Goal: Task Accomplishment & Management: Complete application form

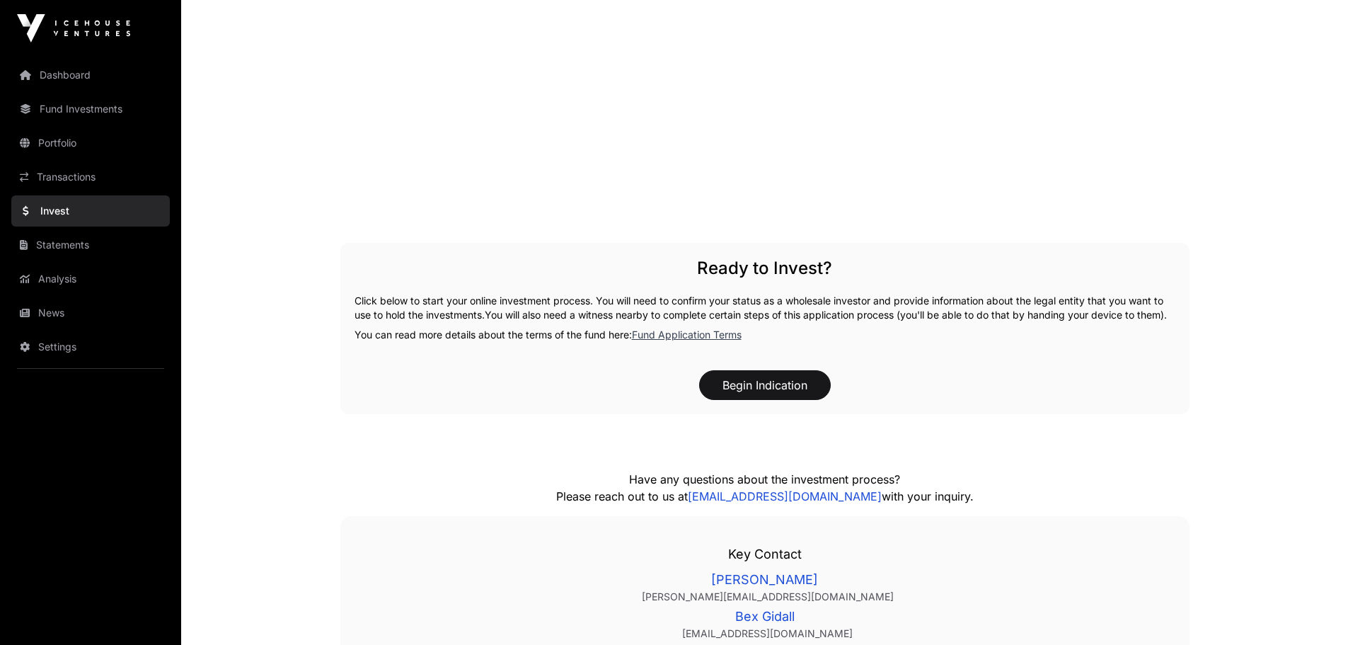
scroll to position [2052, 0]
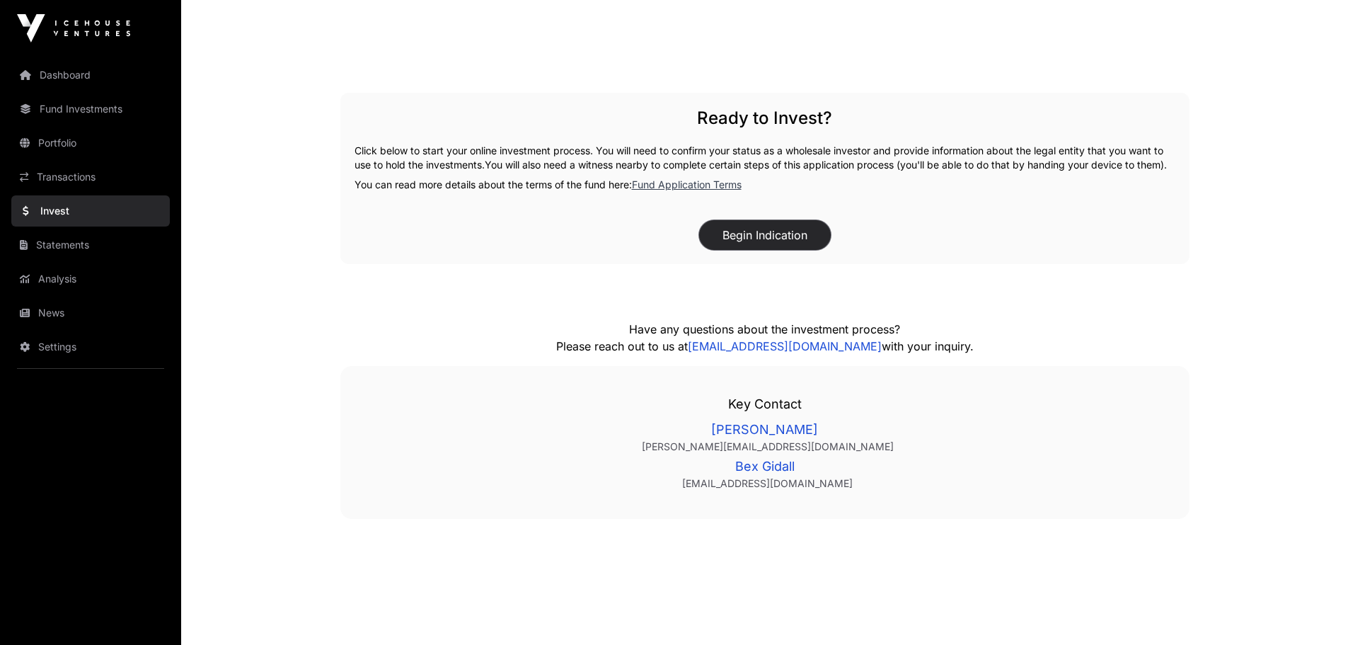
click at [767, 248] on button "Begin Indication" at bounding box center [765, 235] width 132 height 30
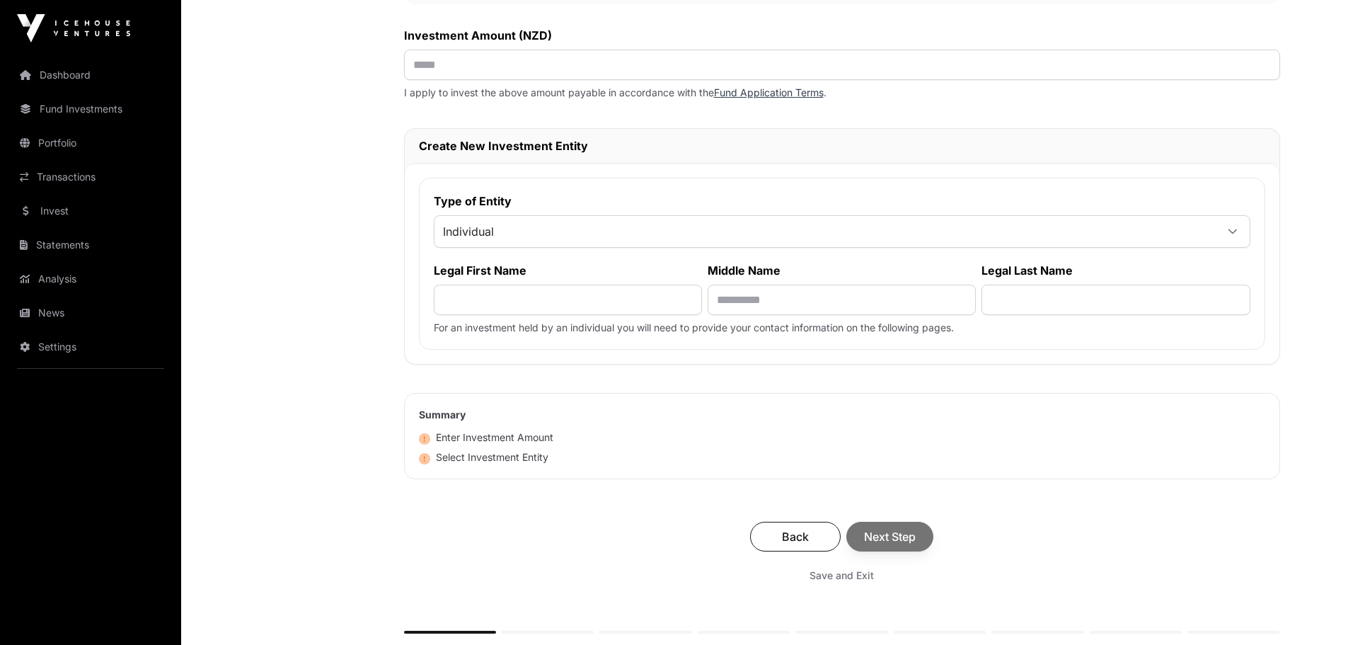
scroll to position [584, 0]
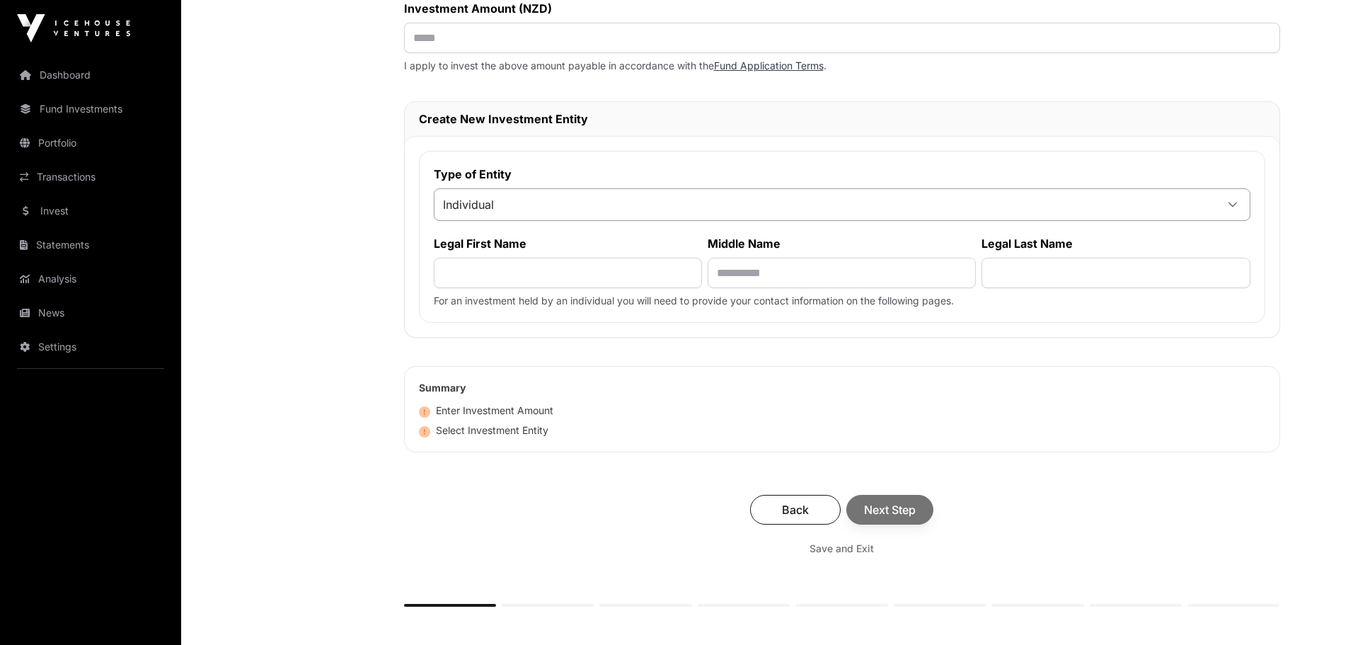
click at [507, 208] on span "Individual" at bounding box center [824, 204] width 781 height 25
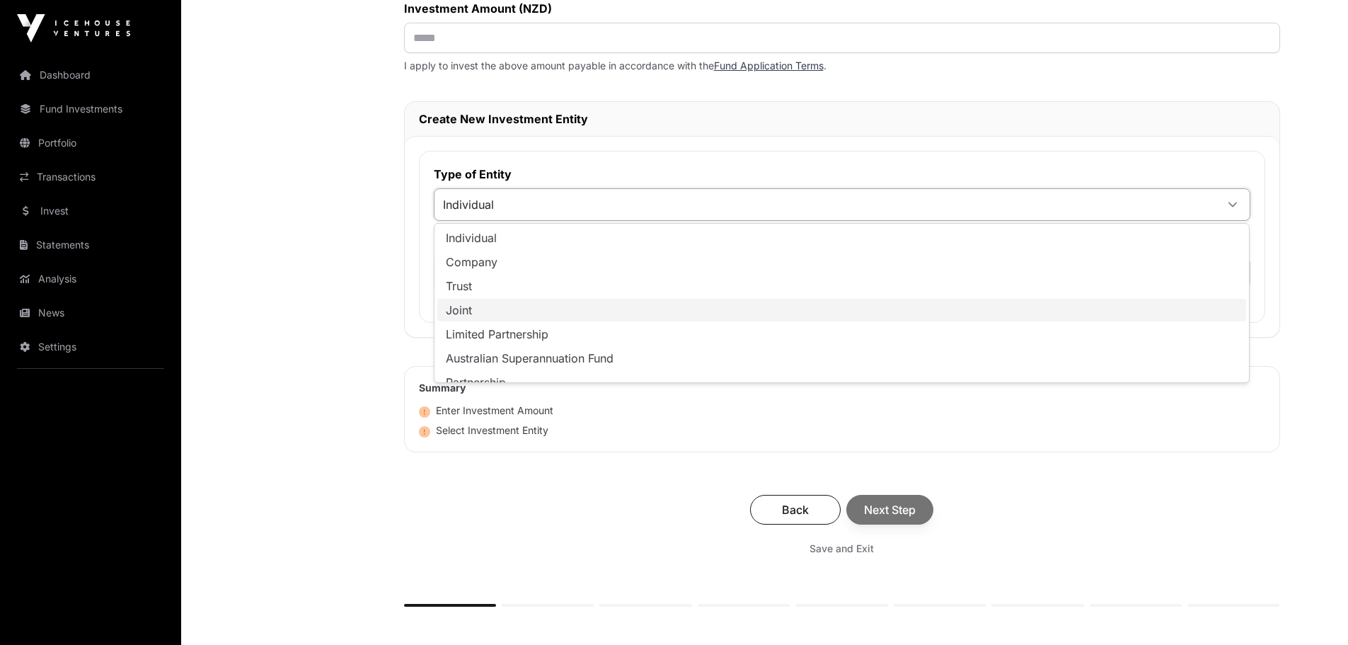
scroll to position [14, 0]
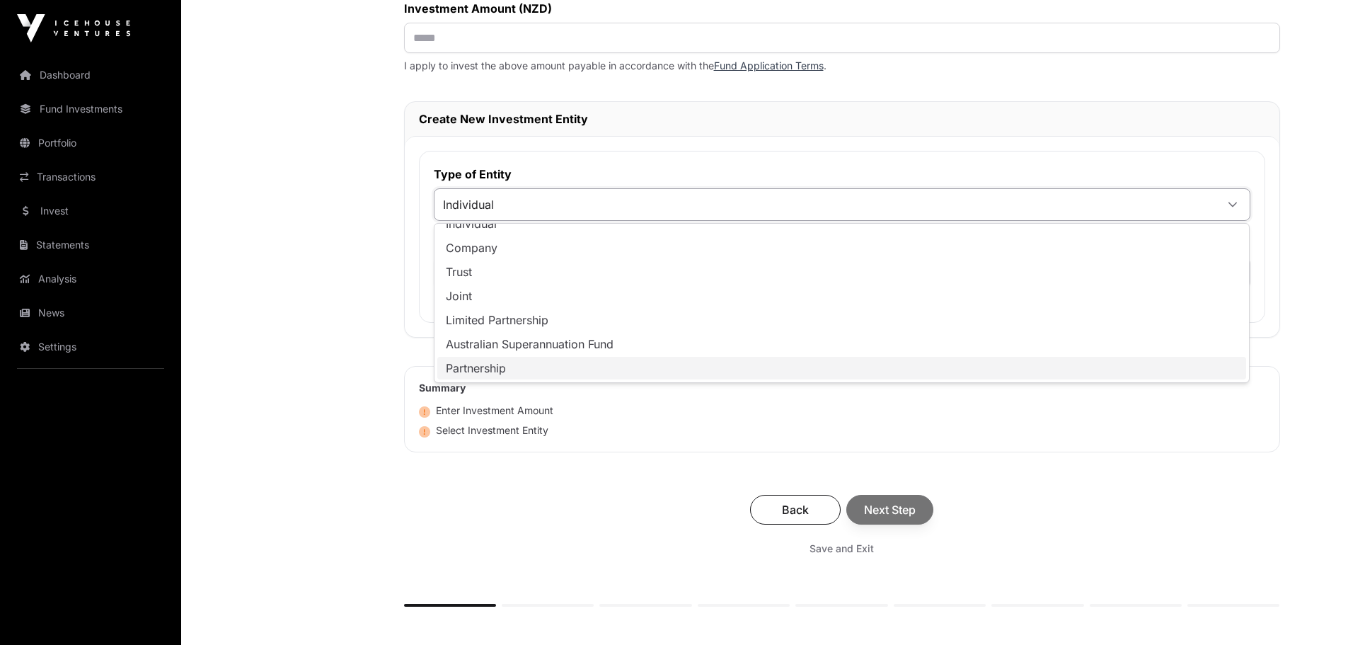
click at [485, 370] on span "Partnership" at bounding box center [476, 367] width 60 height 11
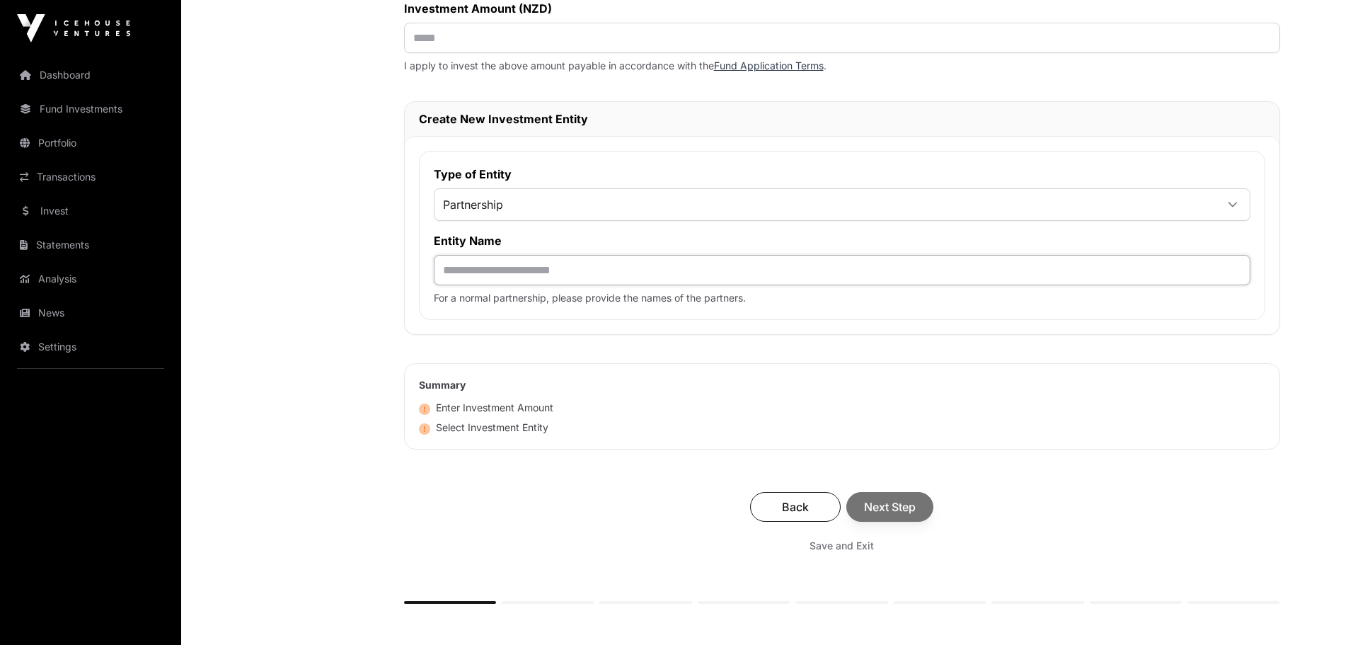
click at [510, 275] on input "text" at bounding box center [842, 270] width 817 height 30
click at [1231, 203] on icon at bounding box center [1233, 205] width 10 height 10
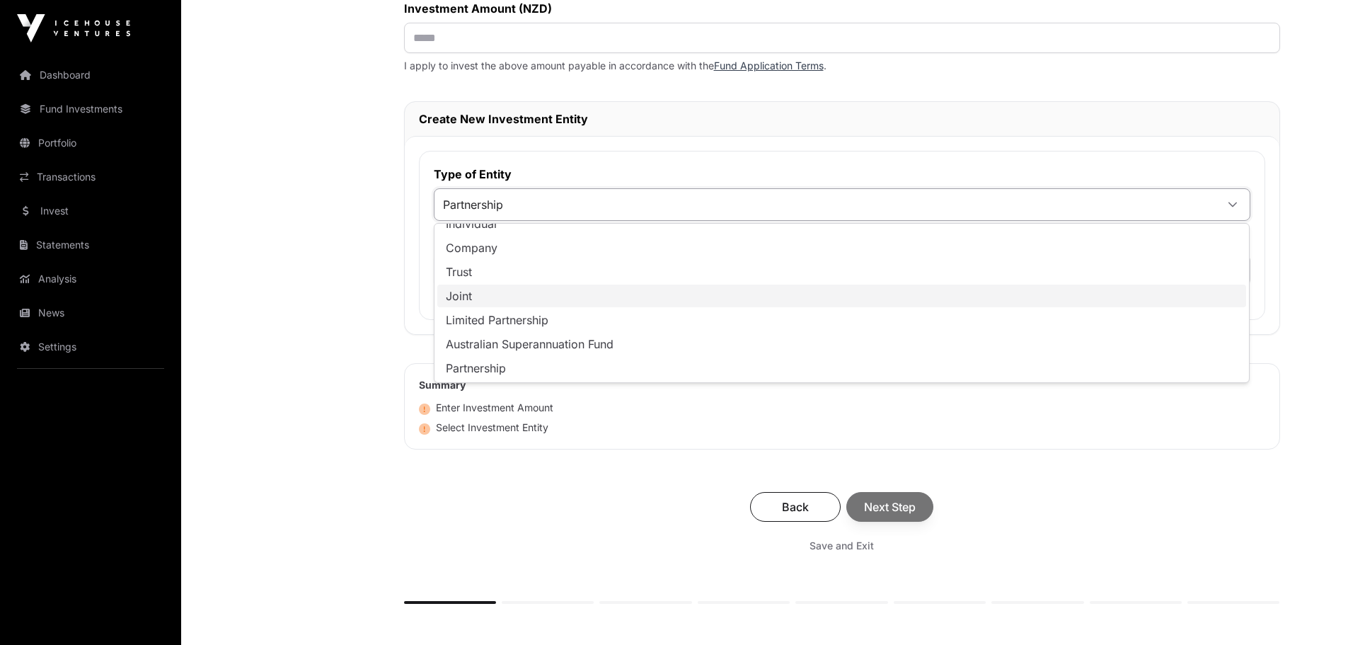
click at [461, 296] on span "Joint" at bounding box center [459, 295] width 26 height 11
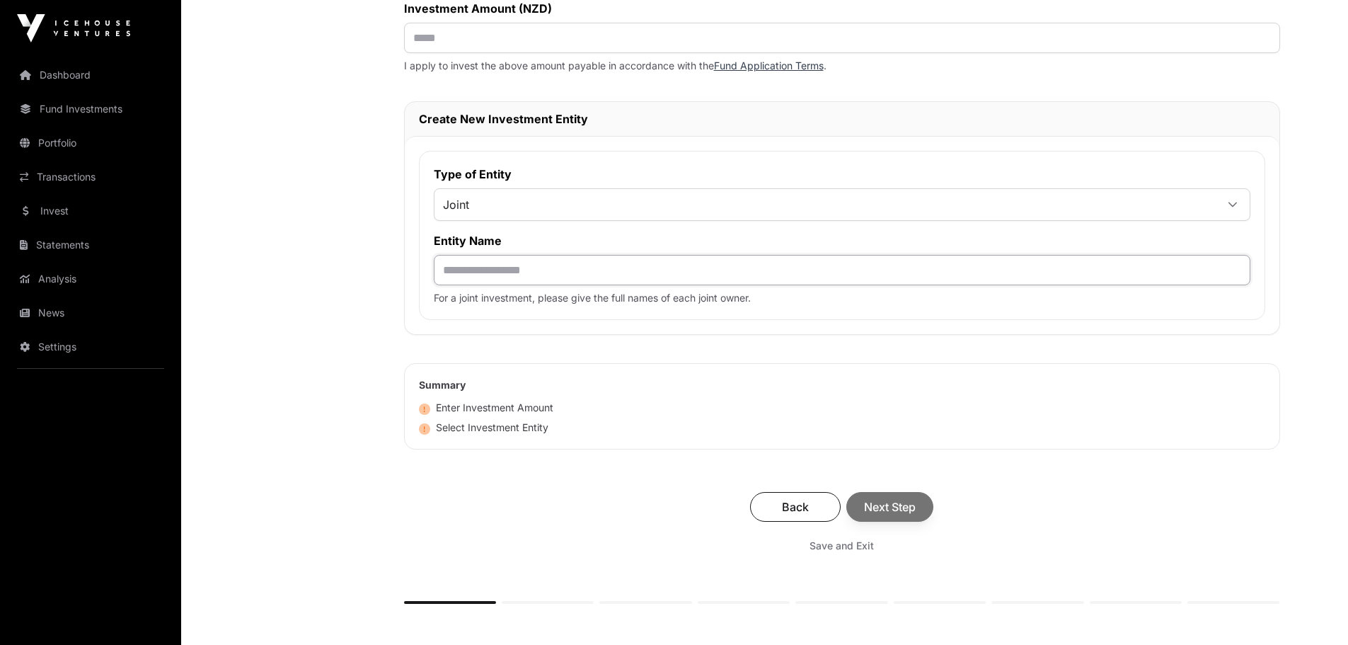
click at [512, 276] on input "text" at bounding box center [842, 270] width 817 height 30
click at [517, 205] on span "Joint" at bounding box center [824, 204] width 781 height 25
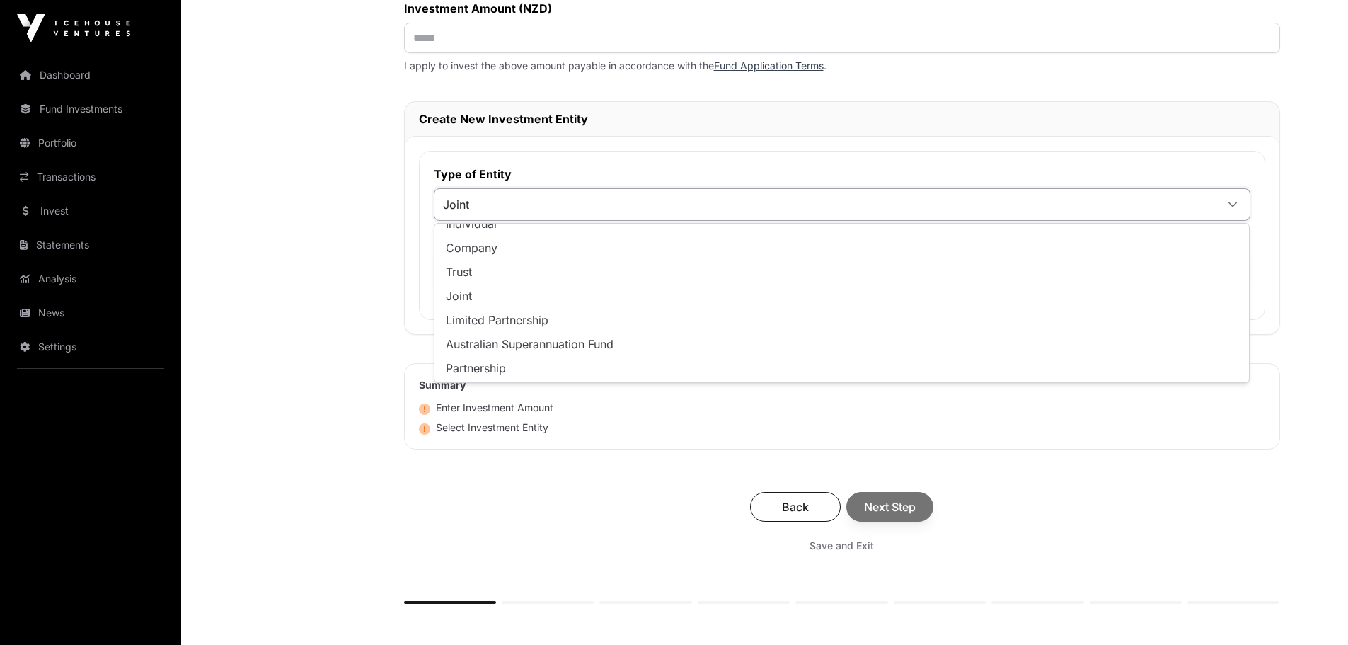
click at [461, 297] on span "Joint" at bounding box center [459, 295] width 26 height 11
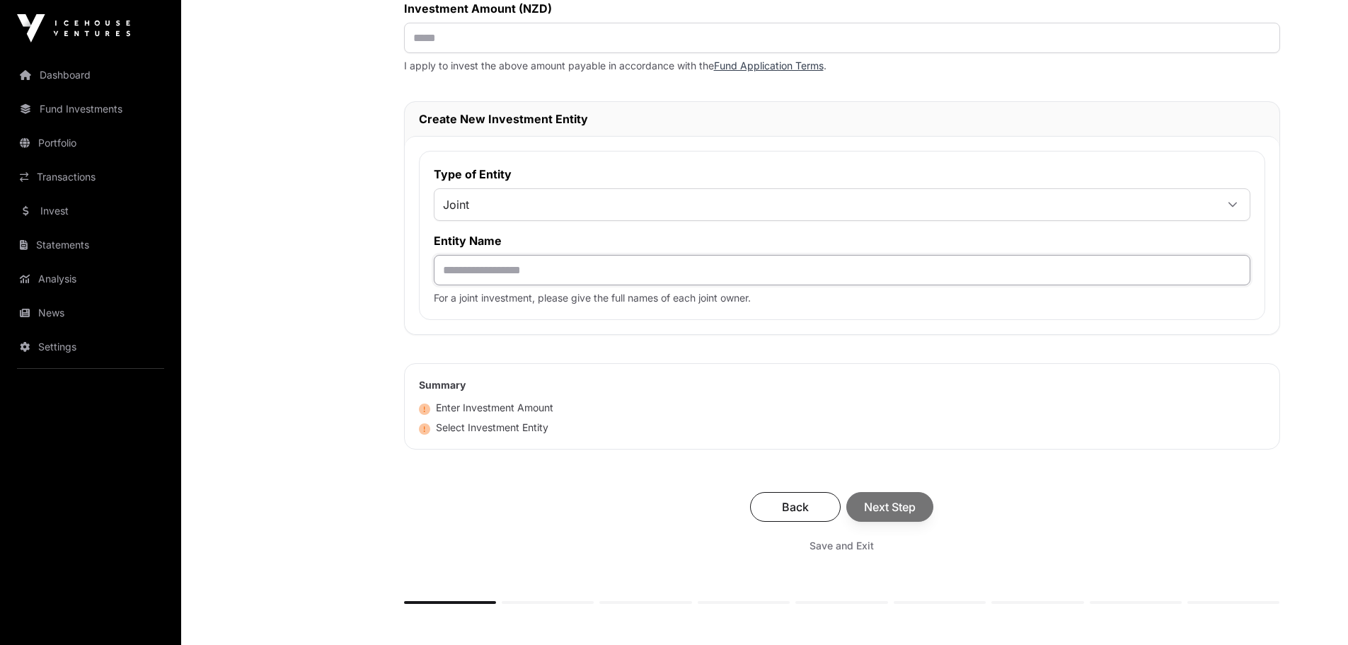
click at [459, 269] on input "text" at bounding box center [842, 270] width 817 height 30
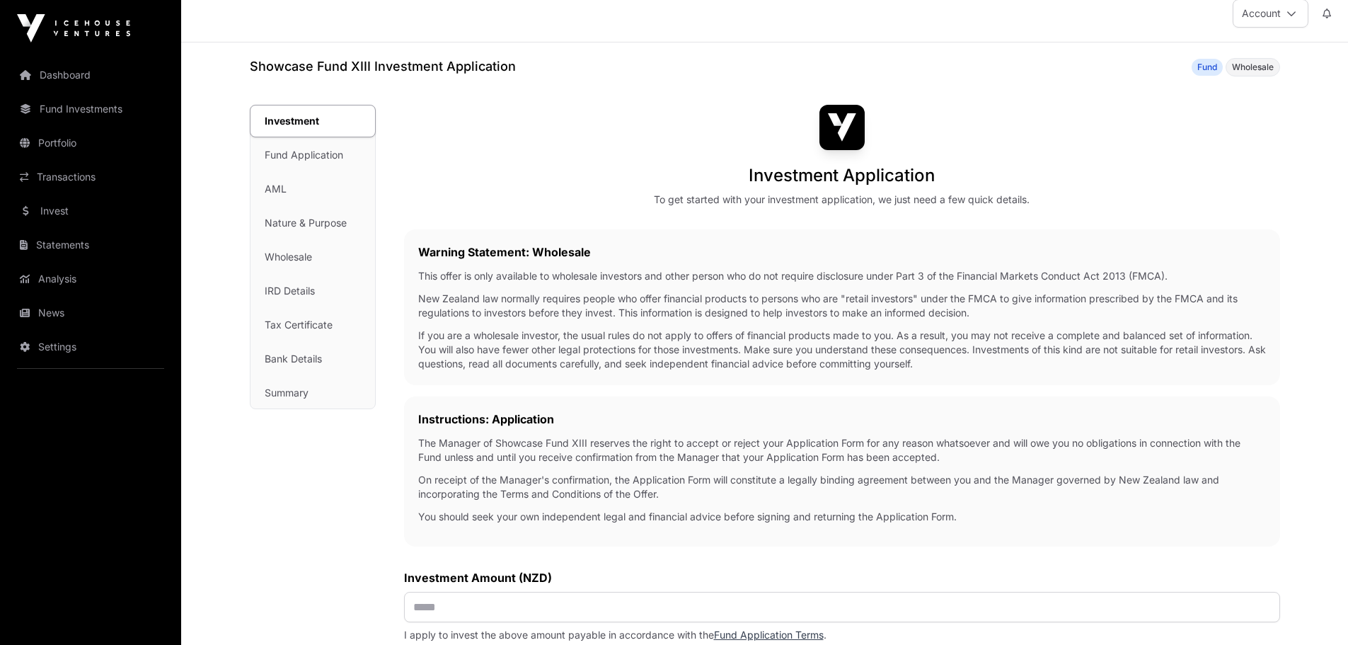
scroll to position [0, 0]
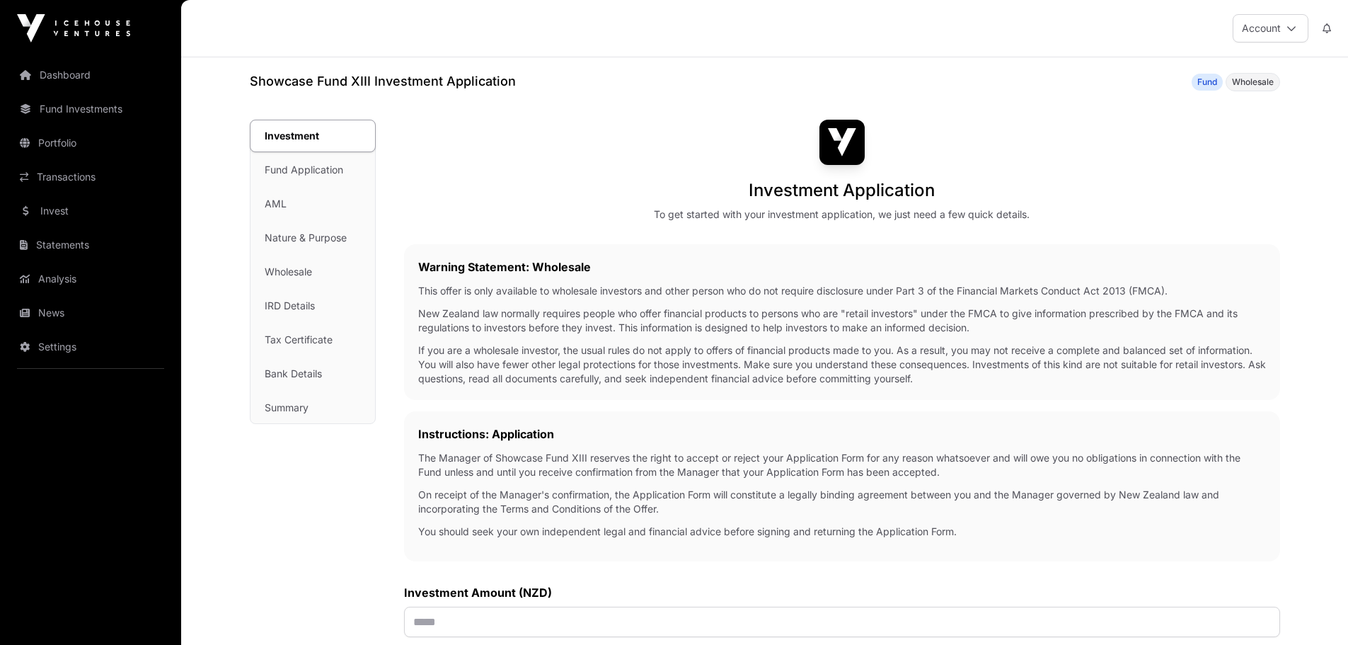
click at [291, 172] on div "Investment Fund Application AML Nature & Purpose Wholesale IRD Details Tax Cert…" at bounding box center [313, 271] width 125 height 303
click at [83, 109] on link "Fund Investments" at bounding box center [90, 108] width 159 height 31
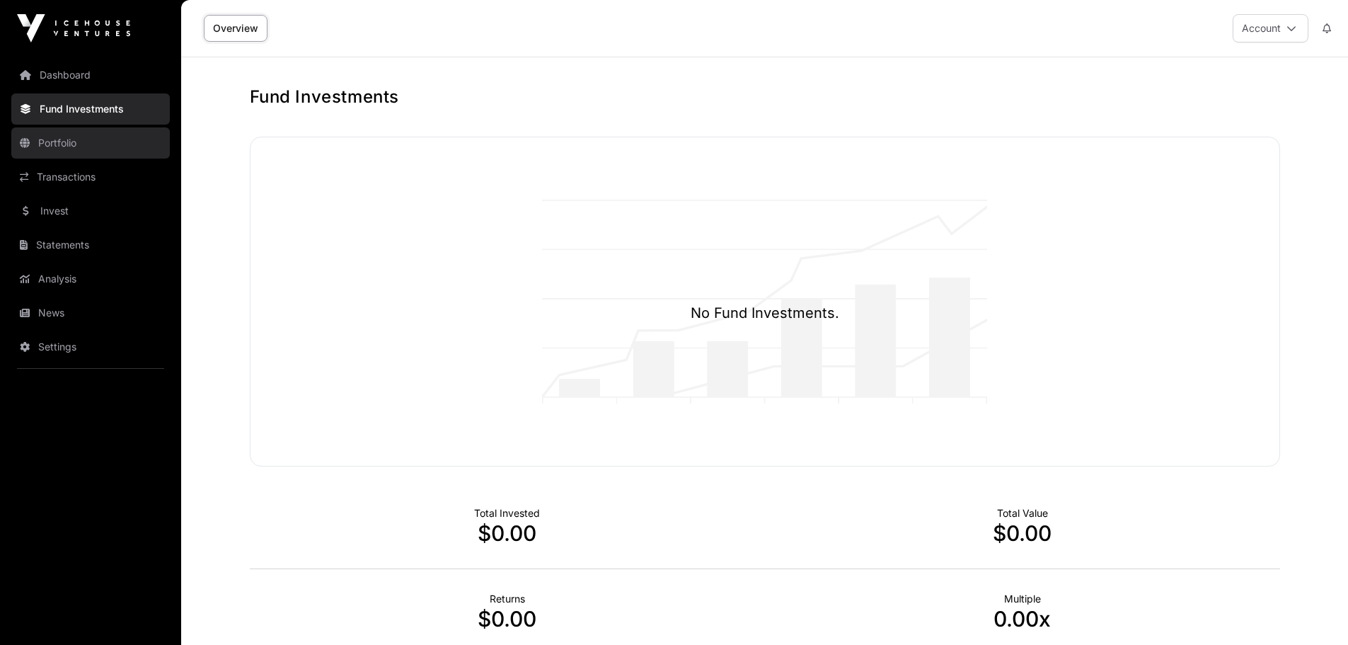
click at [69, 151] on link "Portfolio" at bounding box center [90, 142] width 159 height 31
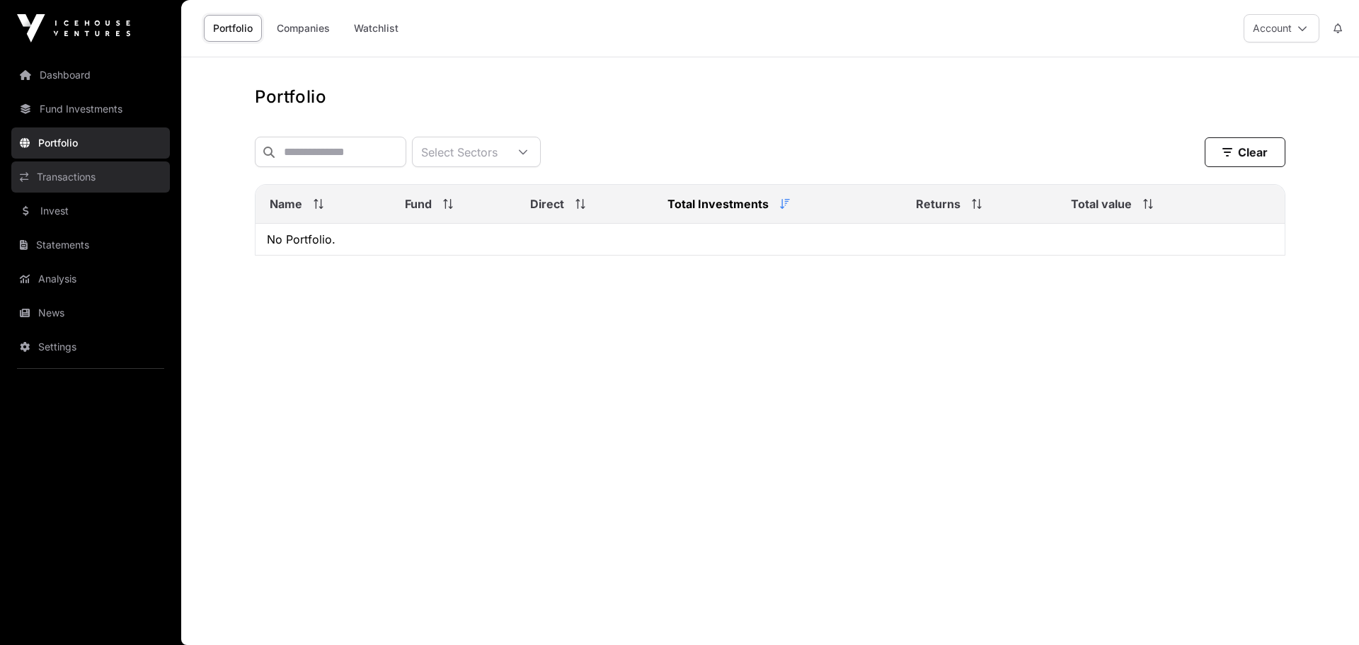
click at [62, 173] on link "Transactions" at bounding box center [90, 176] width 159 height 31
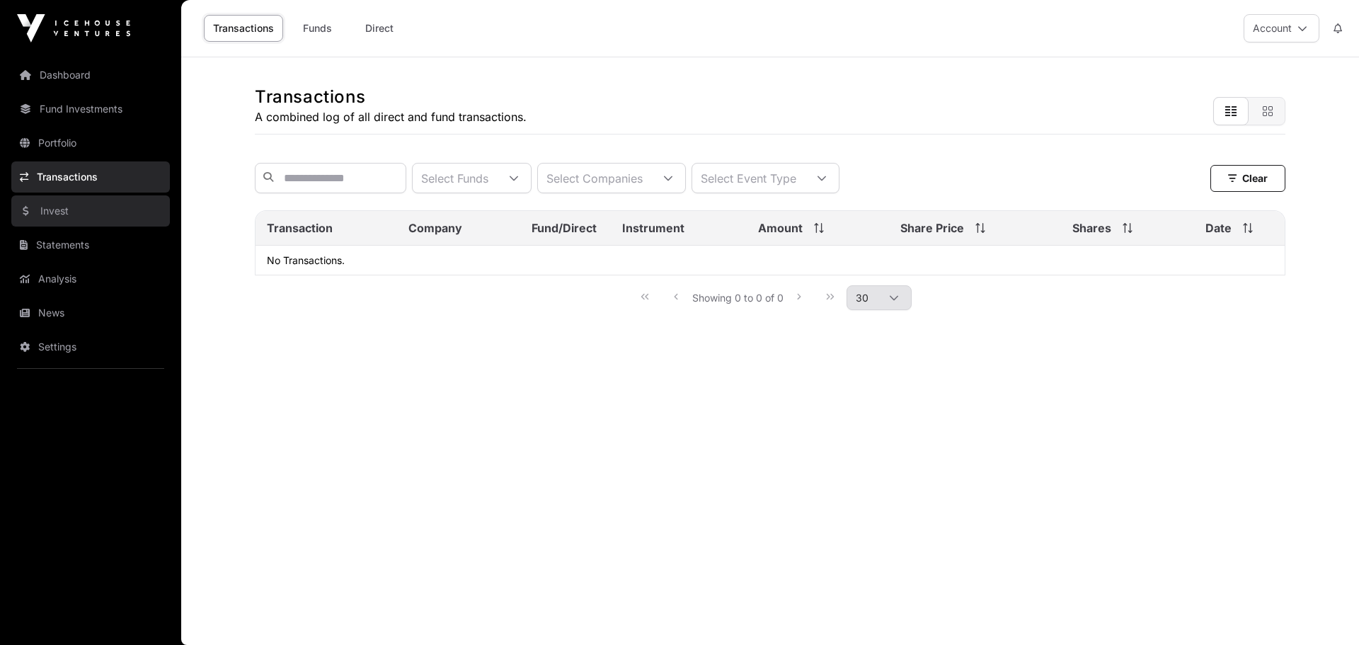
click at [62, 214] on link "Invest" at bounding box center [90, 210] width 159 height 31
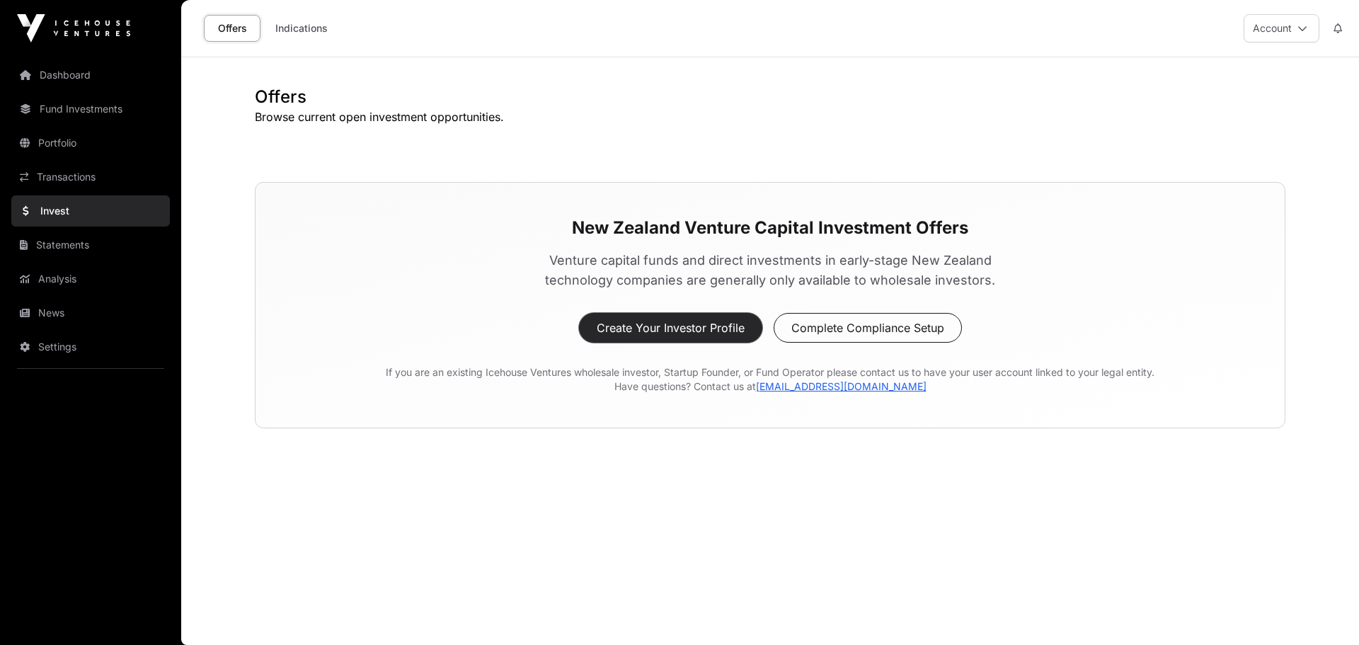
click at [700, 330] on button "Create Your Investor Profile" at bounding box center [670, 328] width 183 height 30
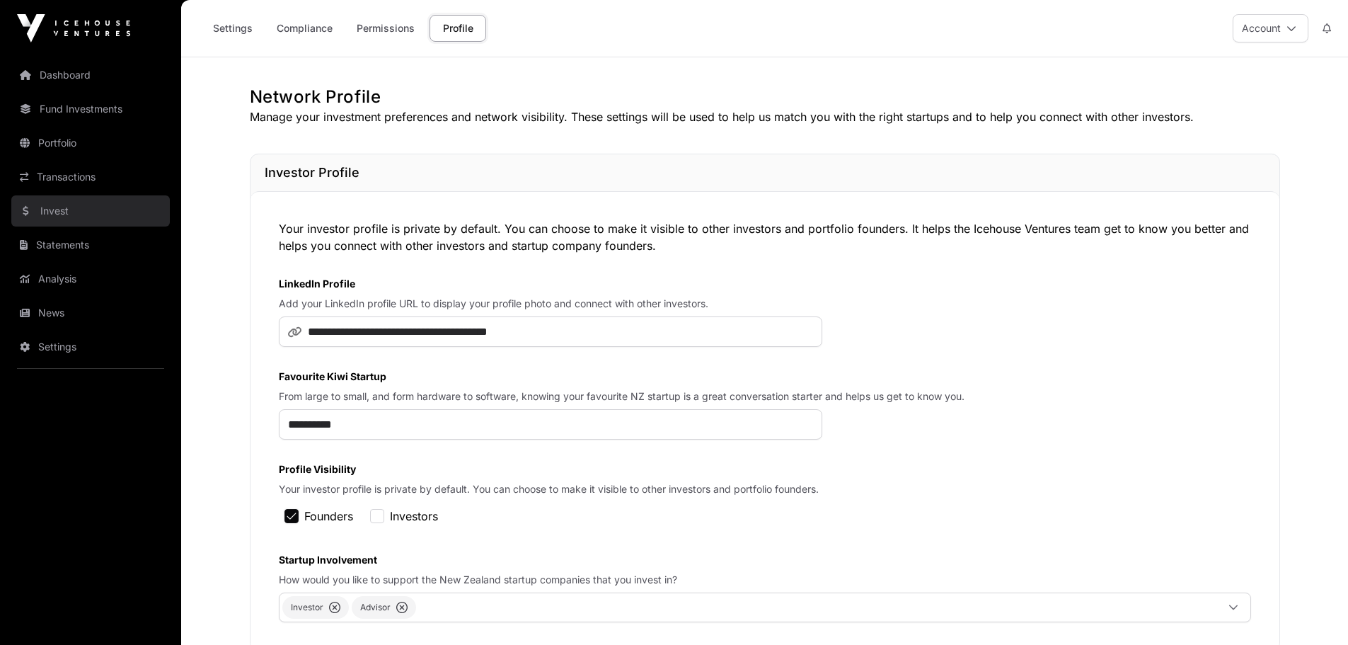
click at [50, 211] on link "Invest" at bounding box center [90, 210] width 159 height 31
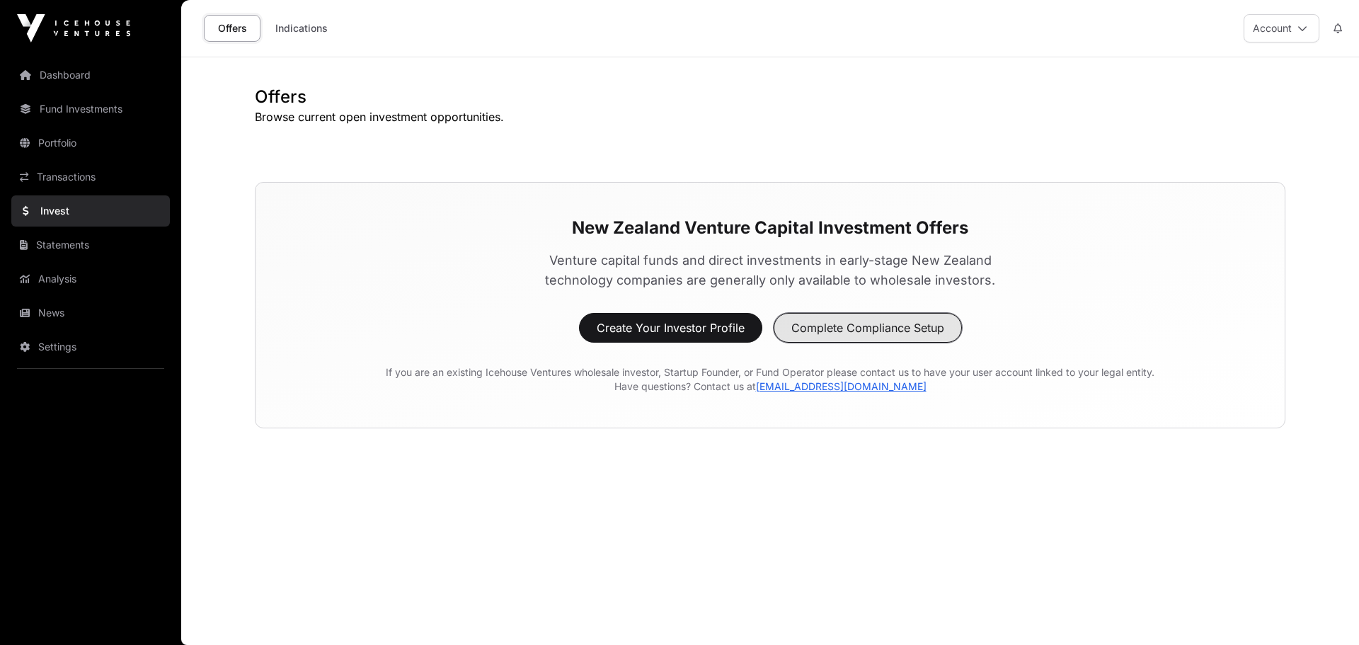
click at [865, 331] on button "Complete Compliance Setup" at bounding box center [867, 328] width 188 height 30
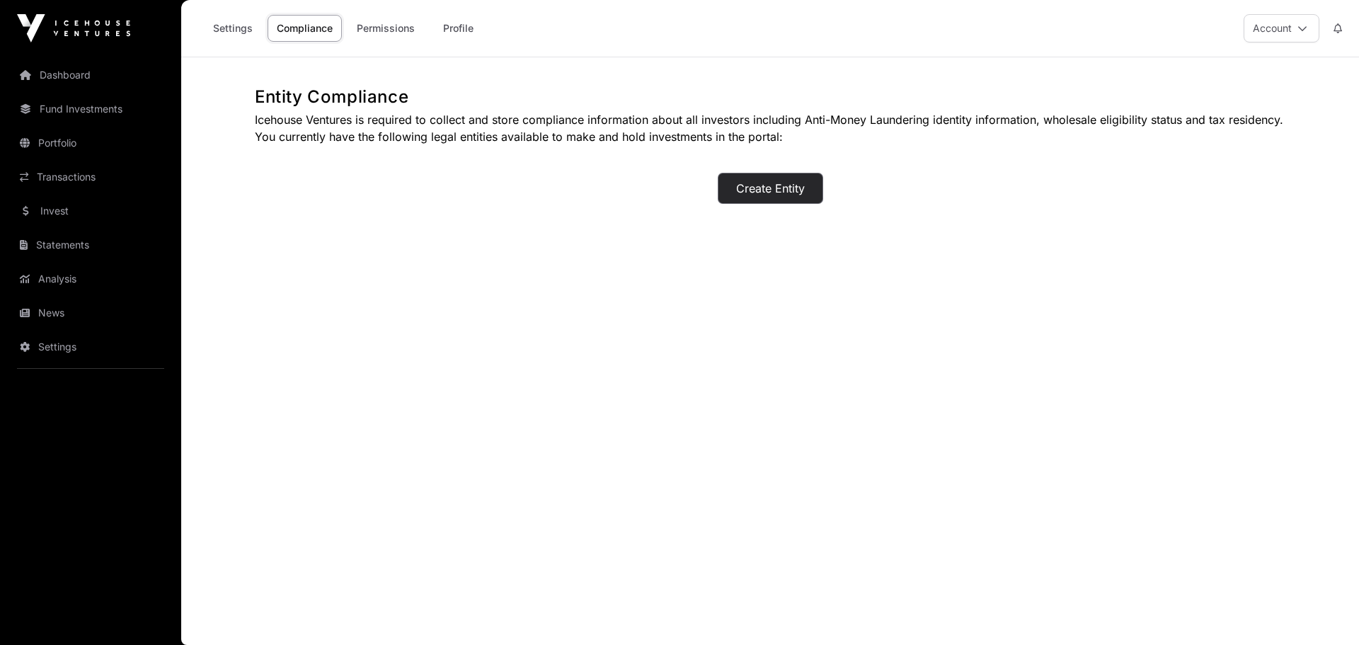
click at [758, 192] on button "Create Entity" at bounding box center [770, 188] width 104 height 30
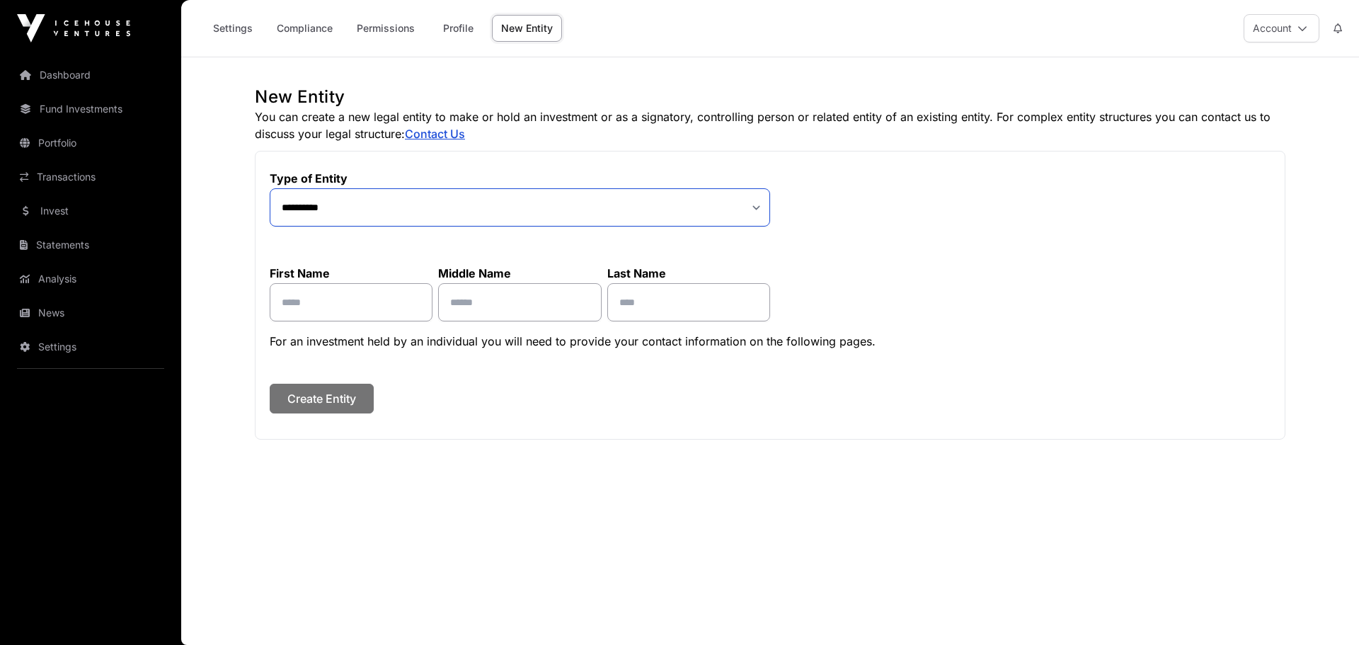
click at [755, 207] on select "**********" at bounding box center [520, 207] width 500 height 38
select select "*"
click at [270, 188] on select "**********" at bounding box center [520, 207] width 500 height 38
click at [308, 301] on input "text" at bounding box center [395, 302] width 251 height 38
click at [312, 306] on input "text" at bounding box center [395, 302] width 251 height 38
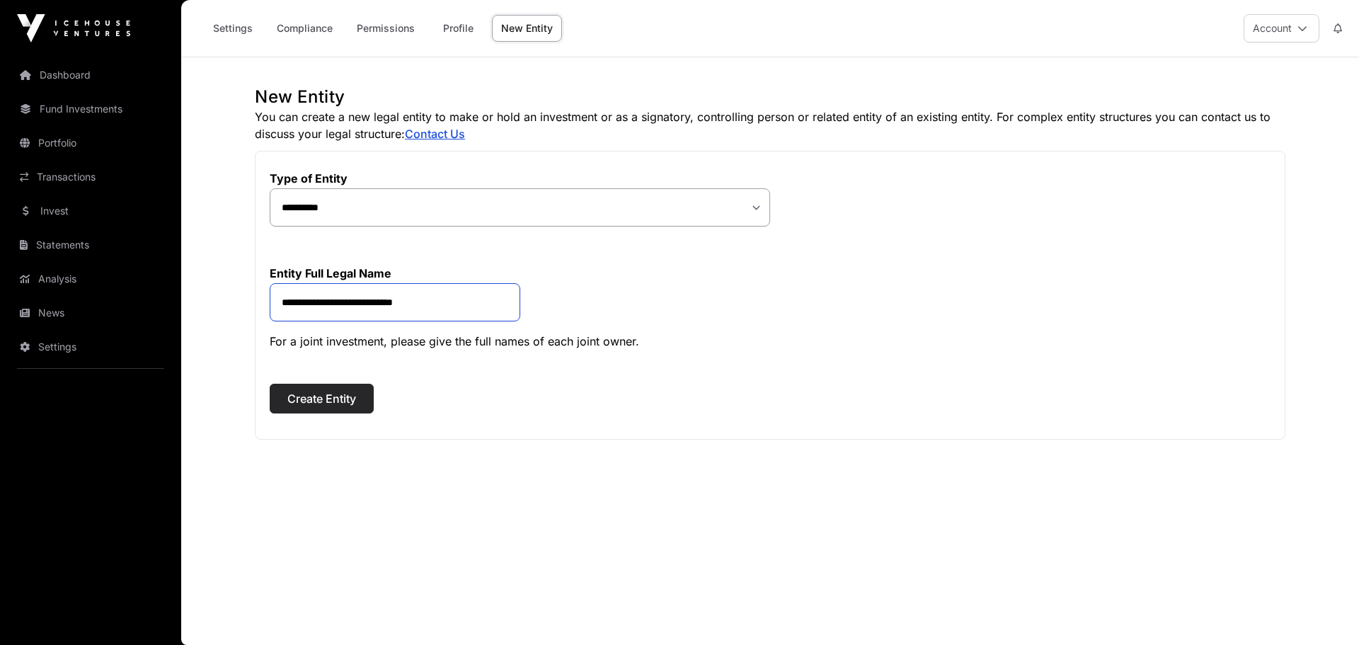
type input "**********"
click at [335, 405] on span "Create Entity" at bounding box center [321, 398] width 69 height 17
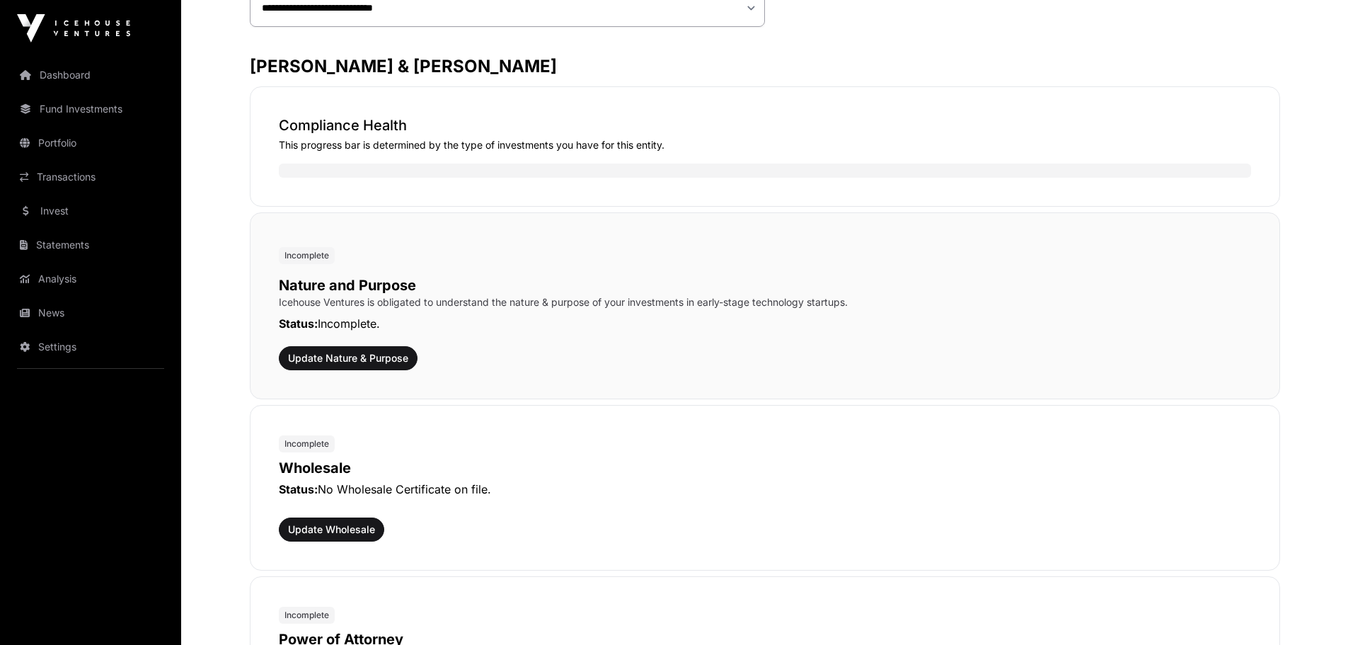
scroll to position [283, 0]
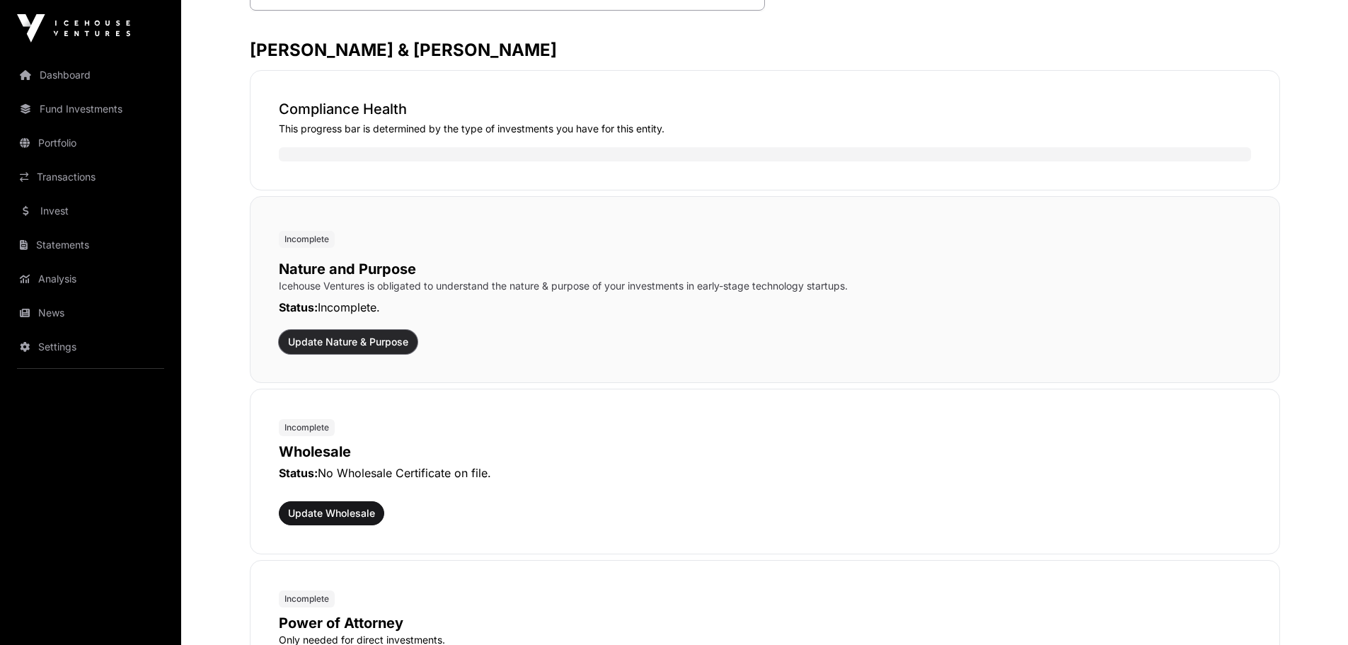
click at [343, 345] on span "Update Nature & Purpose" at bounding box center [348, 342] width 120 height 14
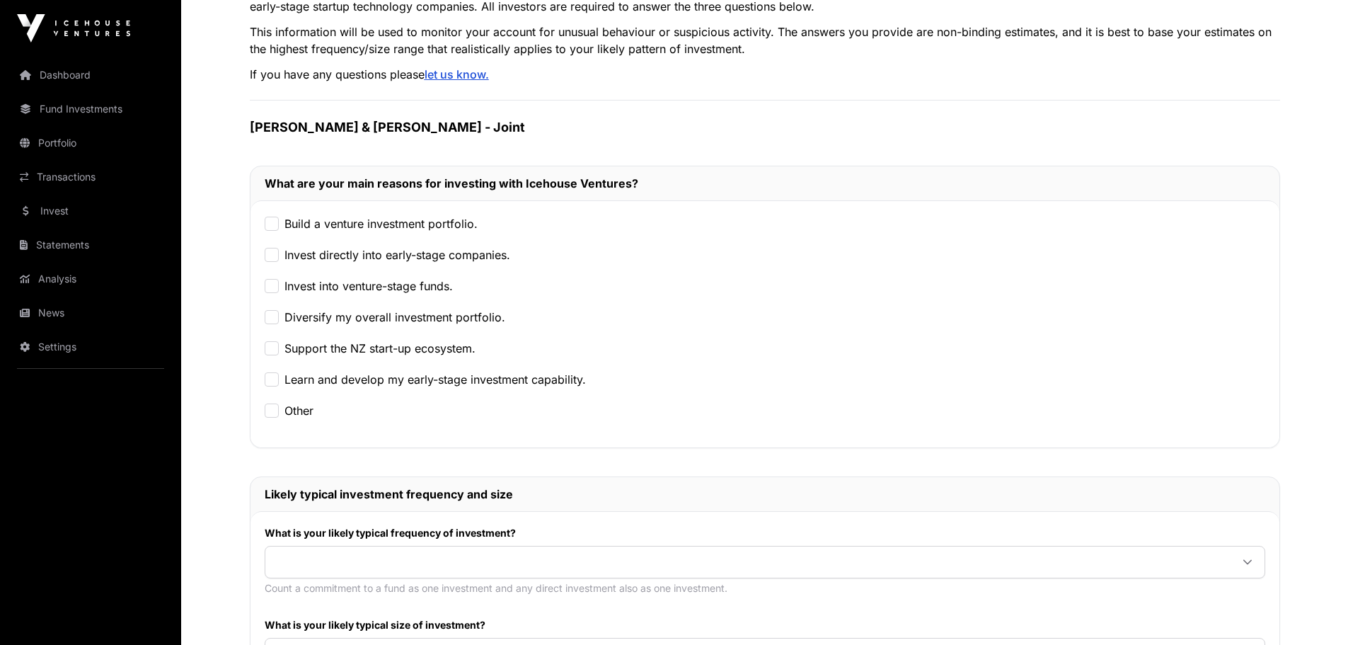
scroll to position [142, 0]
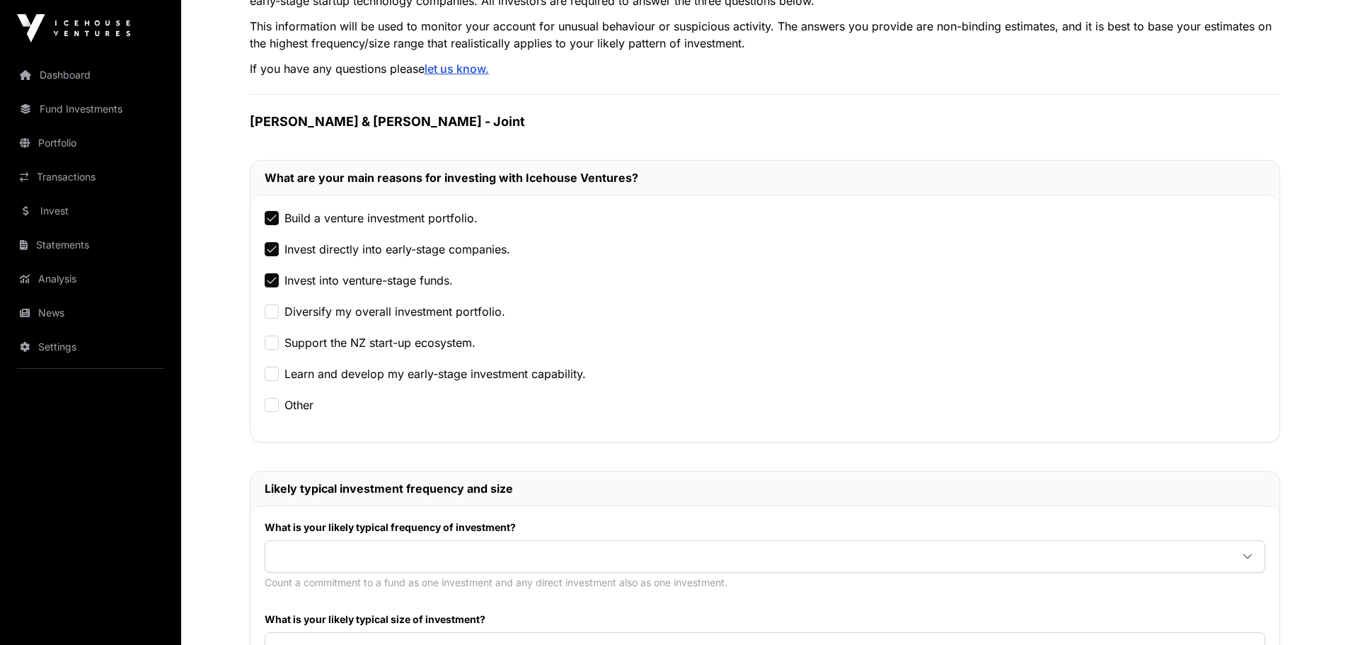
click at [265, 318] on div at bounding box center [272, 311] width 14 height 14
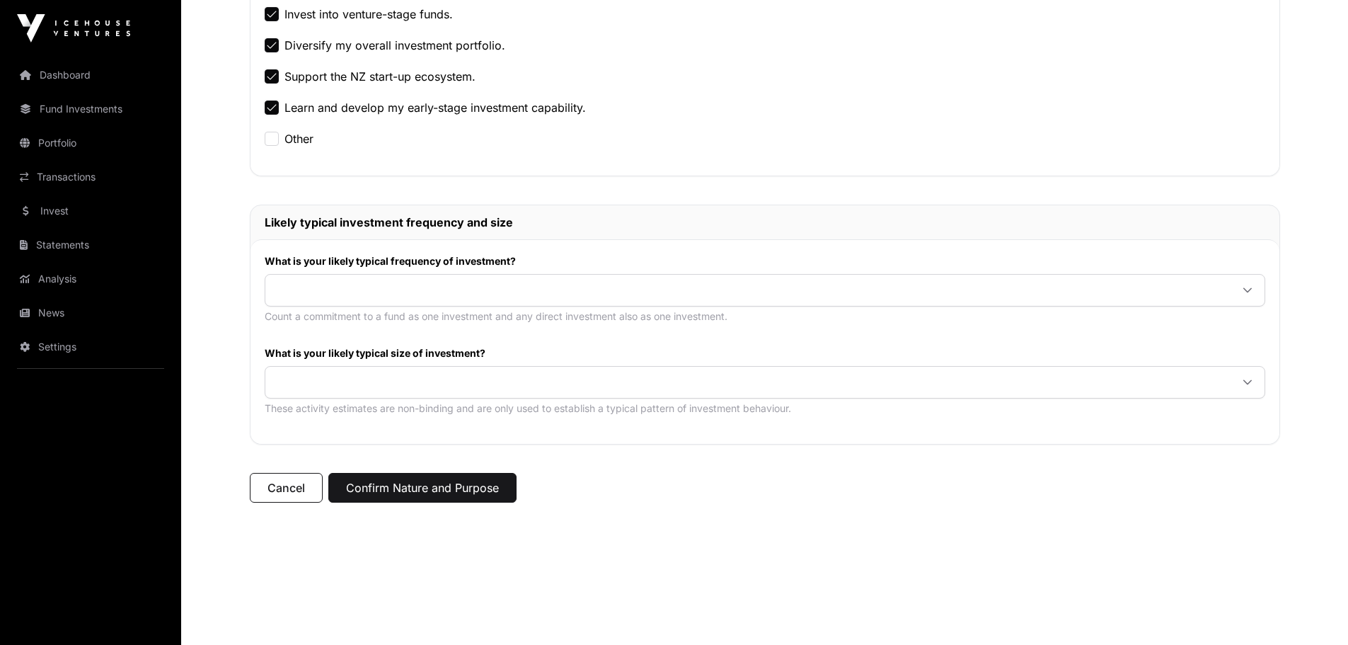
scroll to position [425, 0]
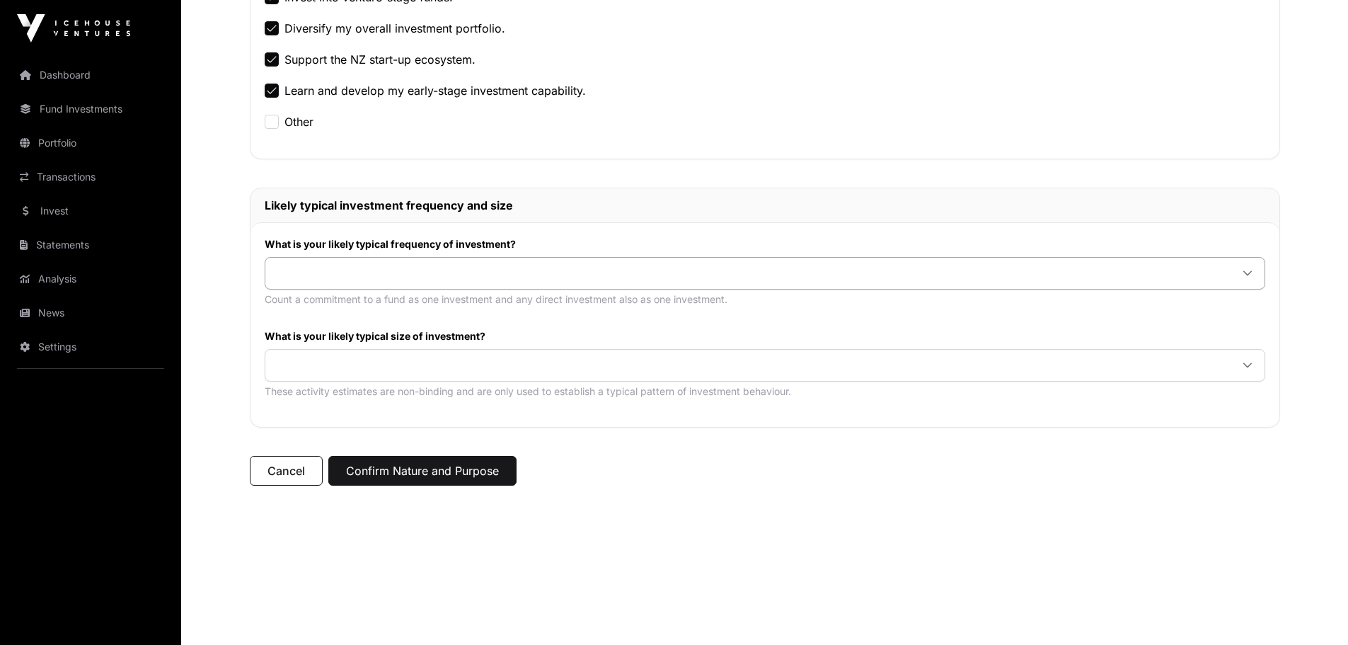
click at [1247, 275] on icon at bounding box center [1247, 273] width 8 height 5
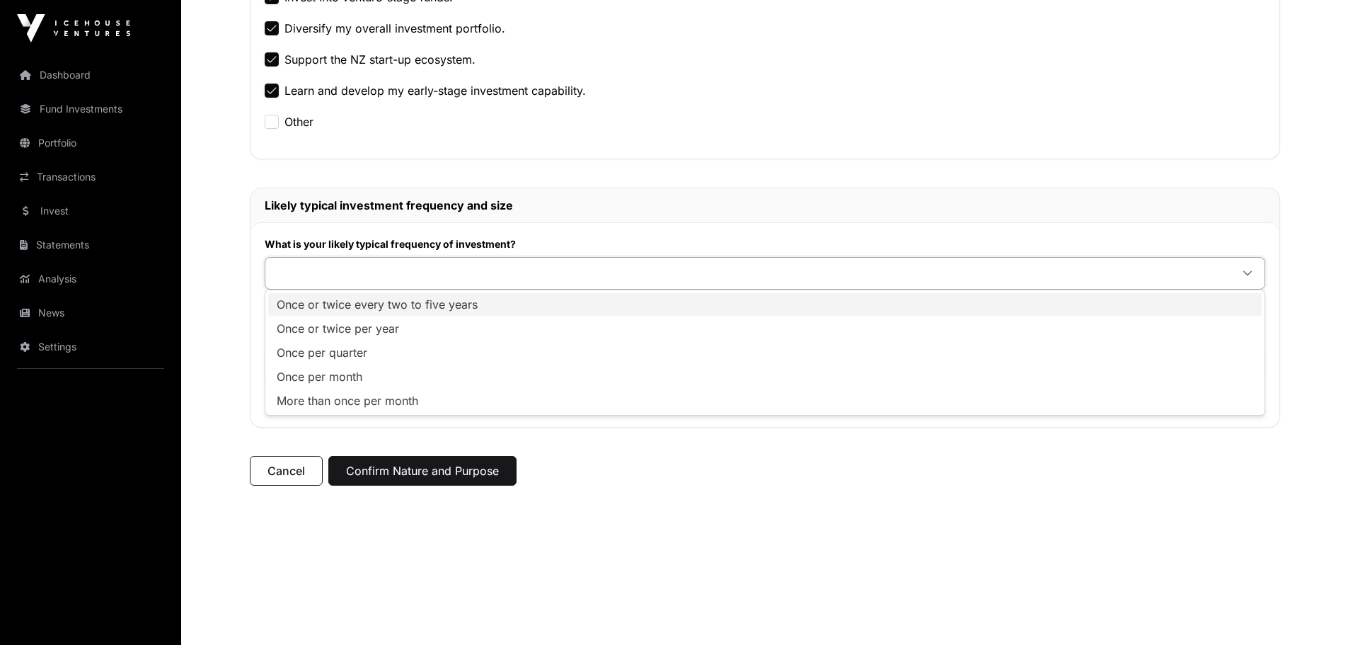
click at [416, 303] on span "Once or twice every two to five years" at bounding box center [377, 304] width 201 height 11
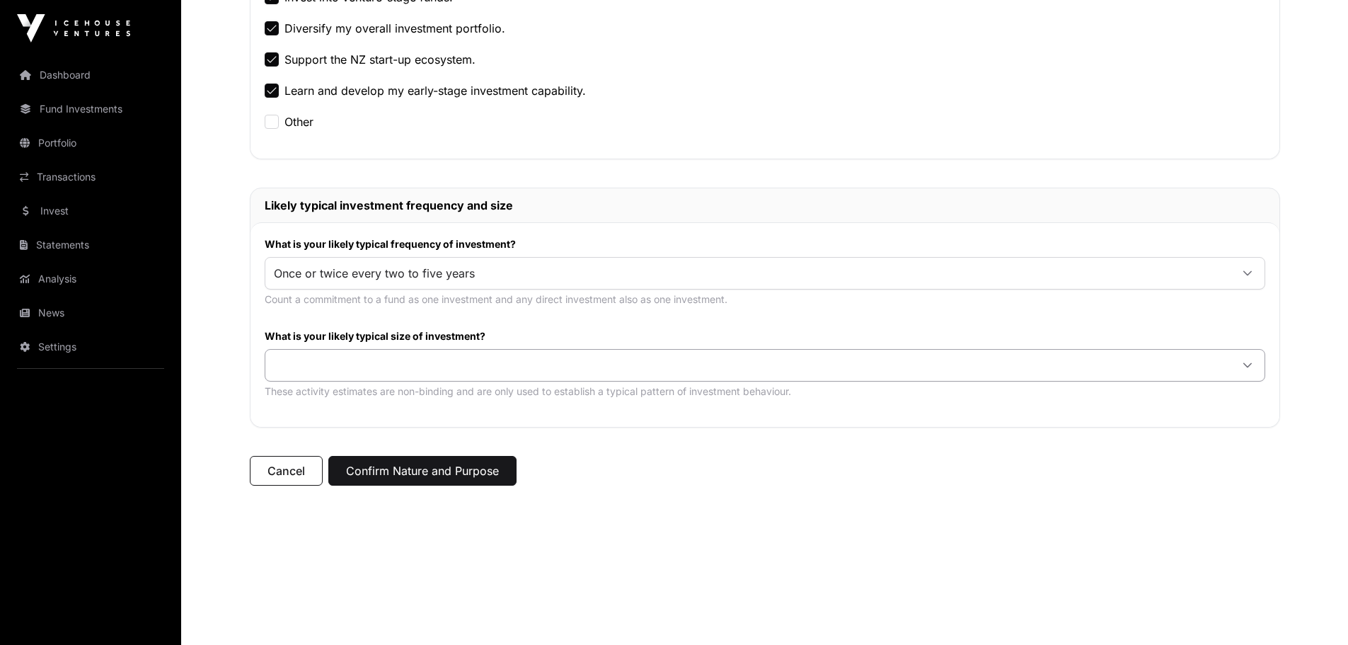
click at [1246, 366] on icon at bounding box center [1247, 365] width 8 height 5
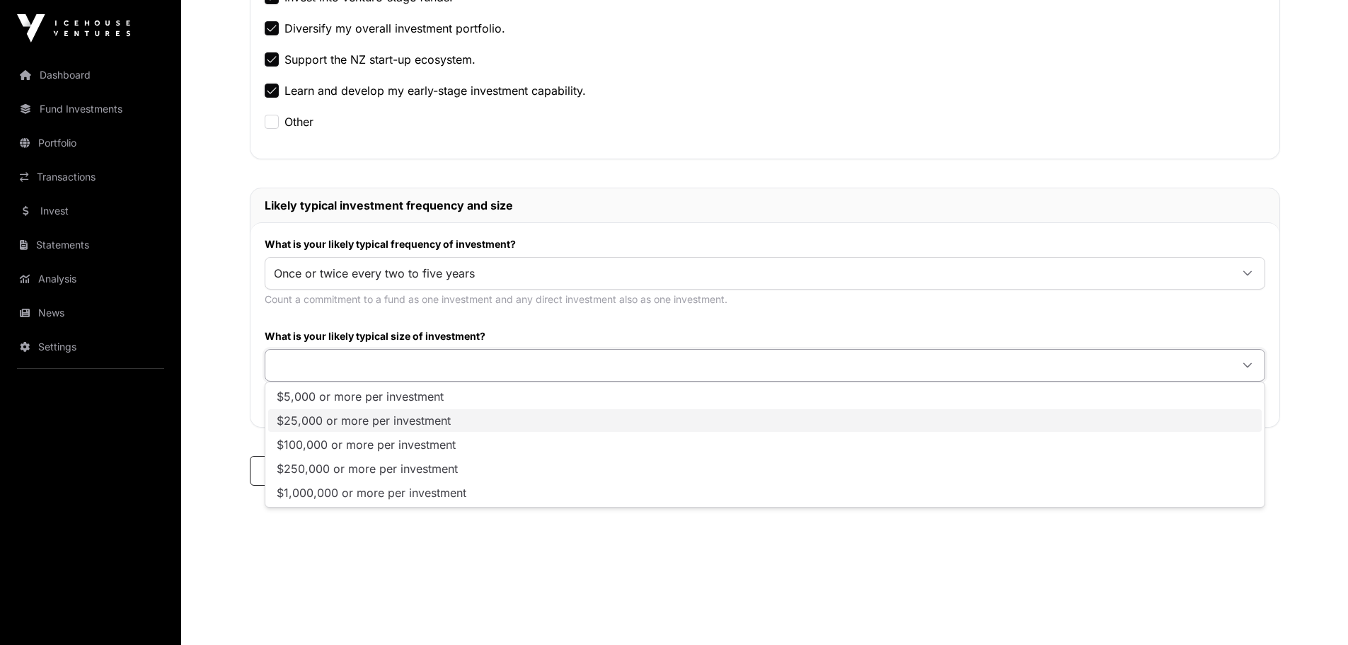
click at [363, 420] on span "$25,000 or more per investment" at bounding box center [364, 420] width 174 height 11
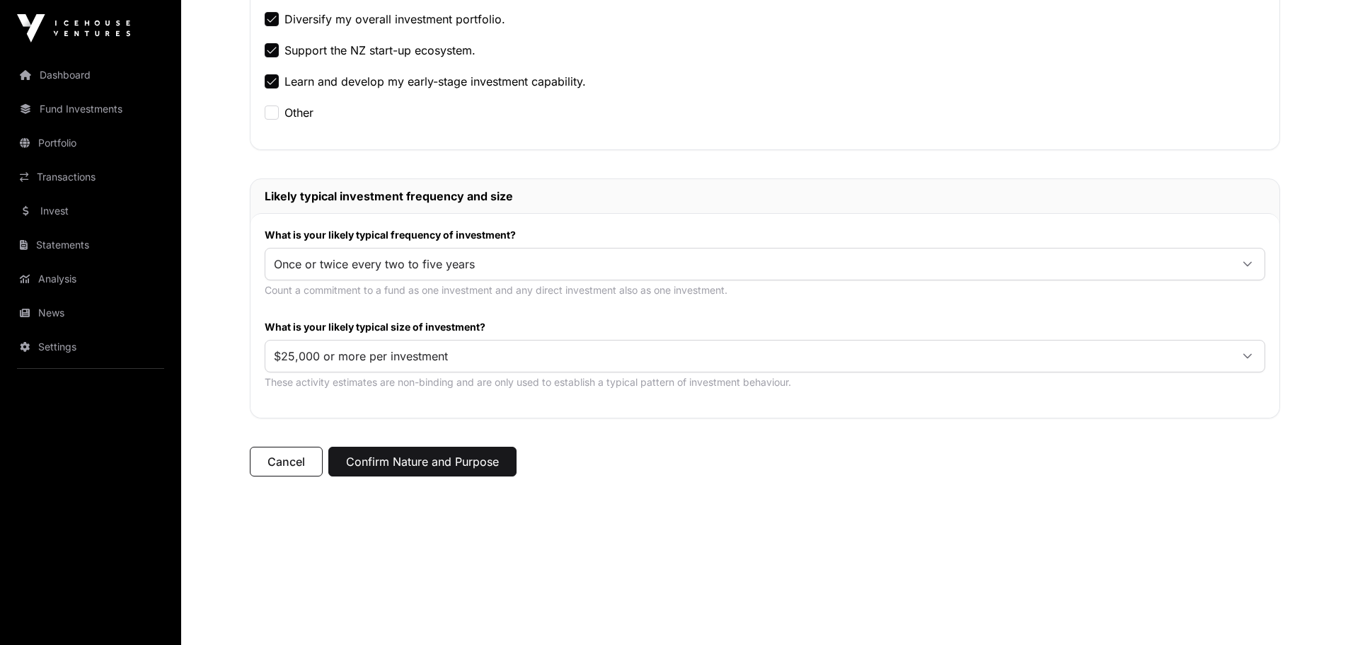
scroll to position [441, 0]
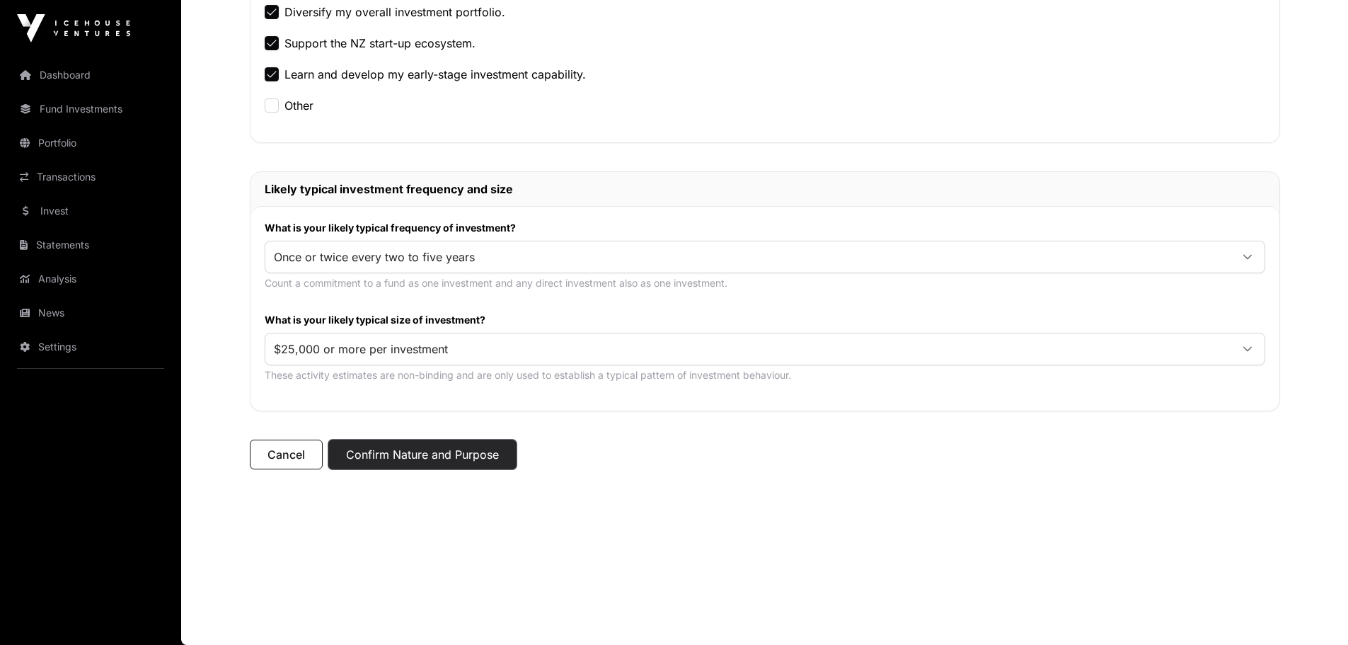
click at [436, 457] on button "Confirm Nature and Purpose" at bounding box center [422, 454] width 188 height 30
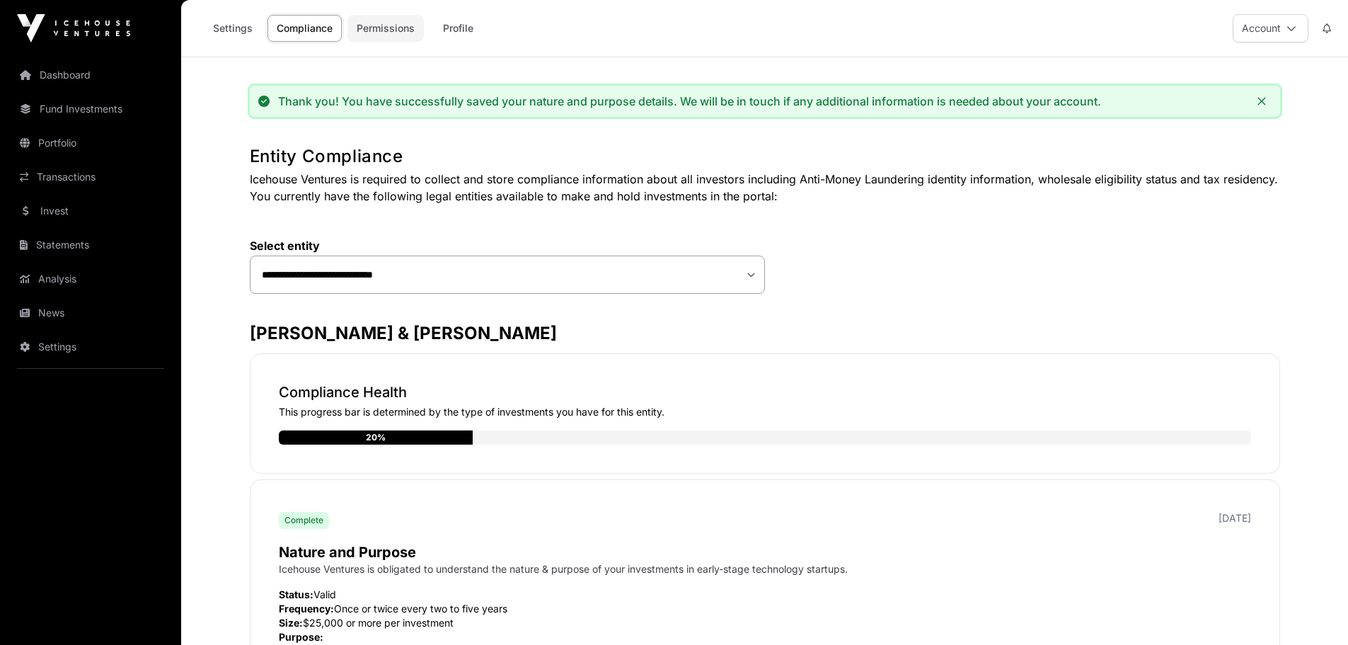
click at [383, 26] on link "Permissions" at bounding box center [385, 28] width 76 height 27
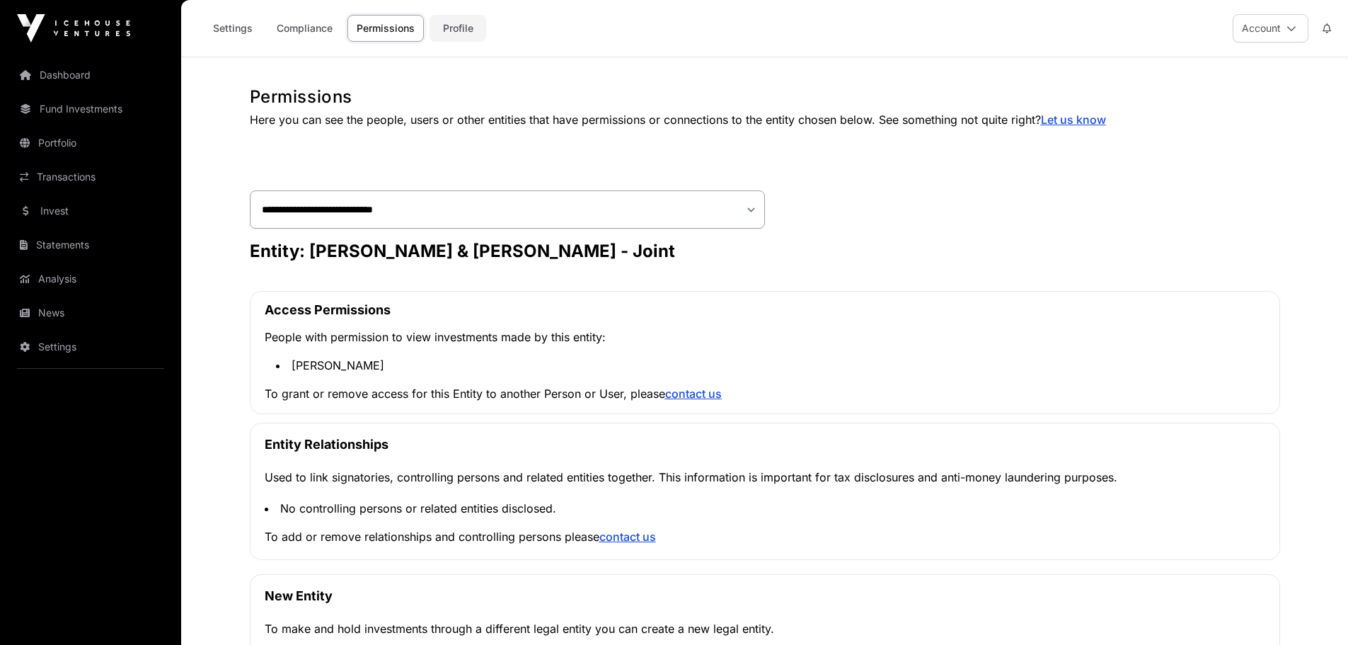
click at [458, 28] on link "Profile" at bounding box center [458, 28] width 57 height 27
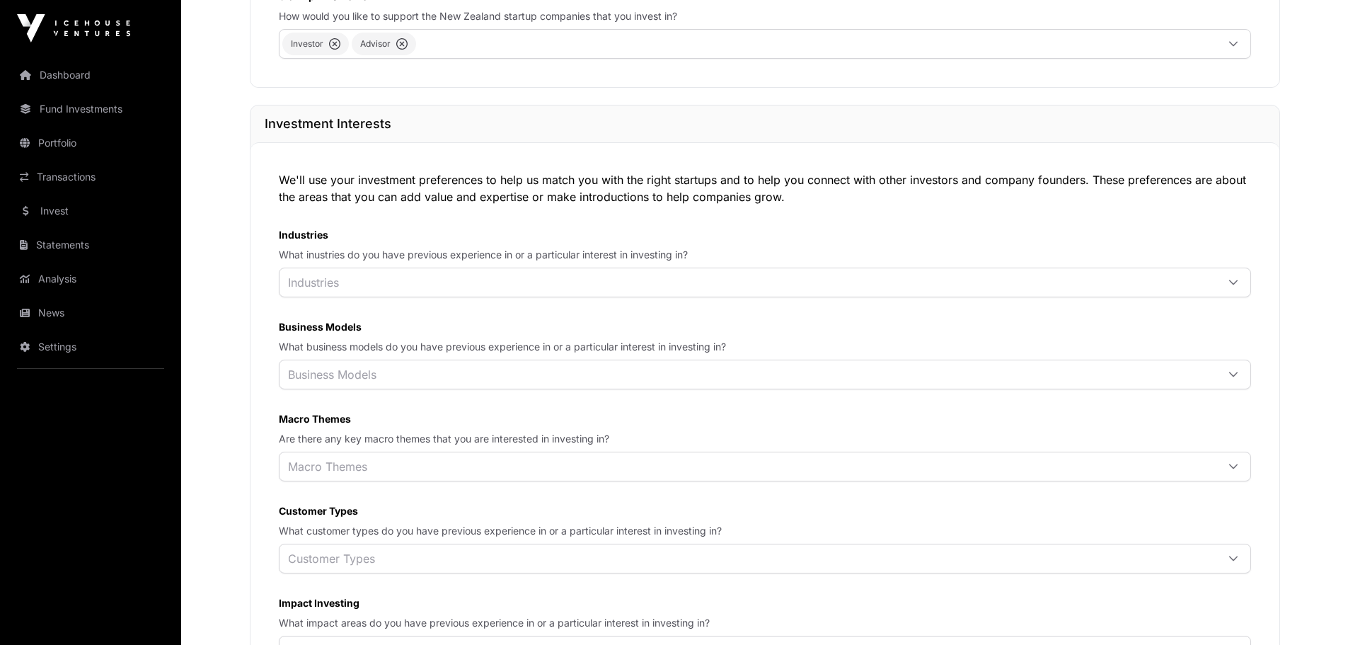
scroll to position [566, 0]
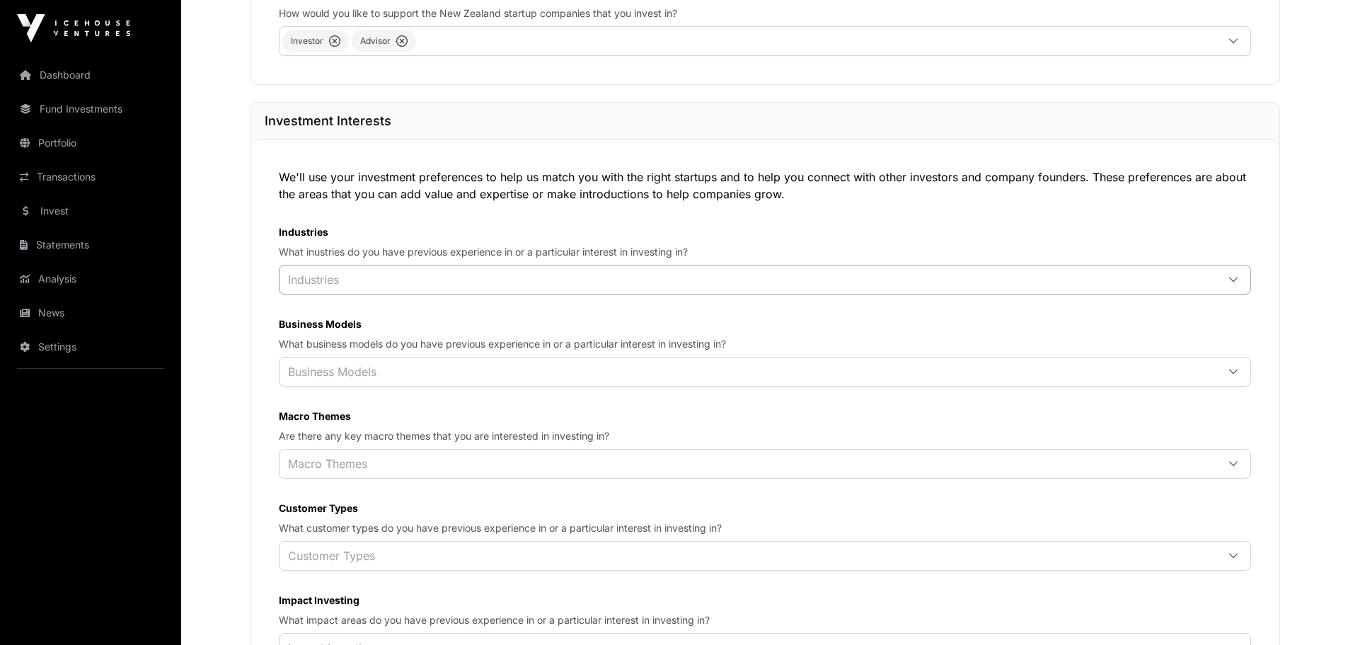
click at [1233, 284] on icon at bounding box center [1233, 280] width 10 height 10
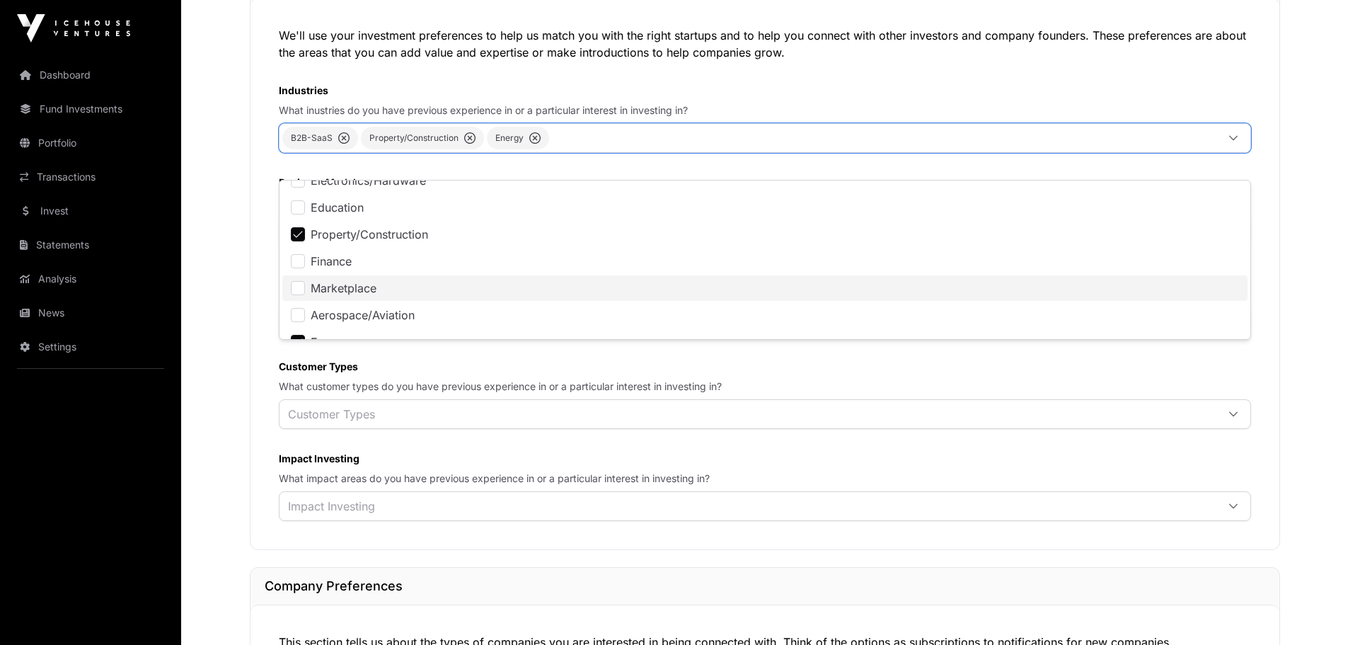
scroll to position [303, 0]
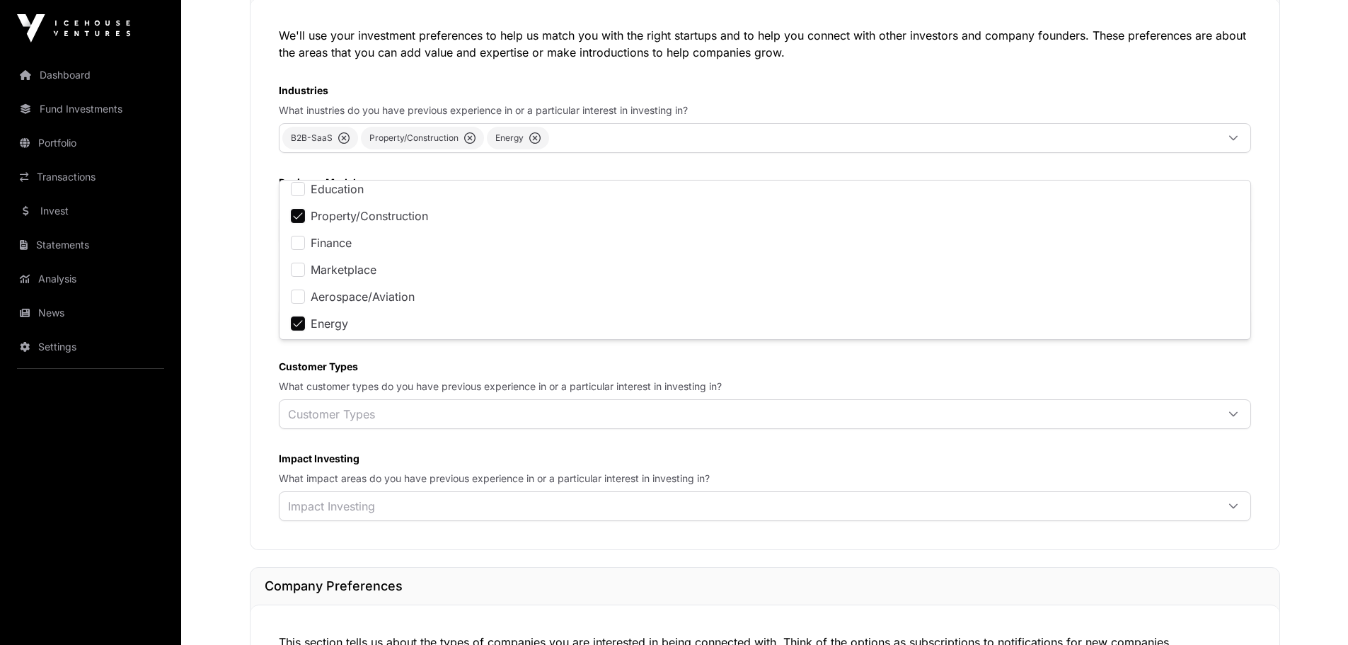
click at [1233, 327] on icon at bounding box center [1233, 322] width 10 height 10
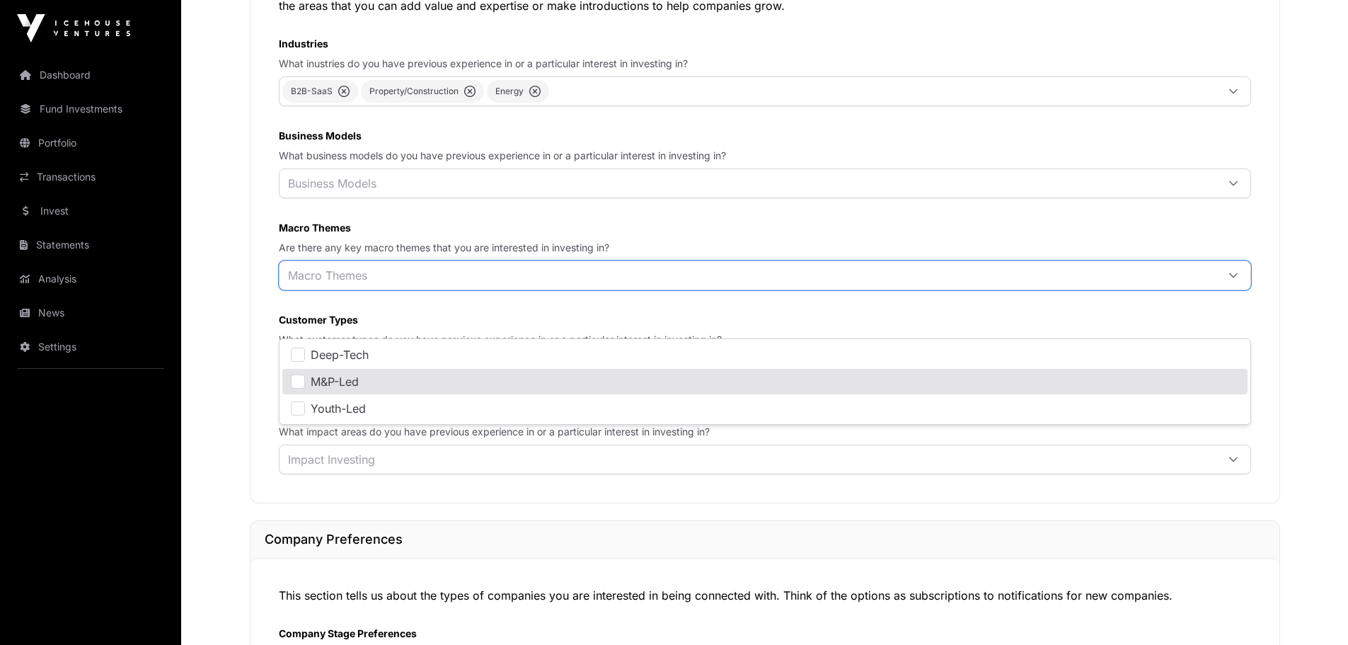
scroll to position [778, 0]
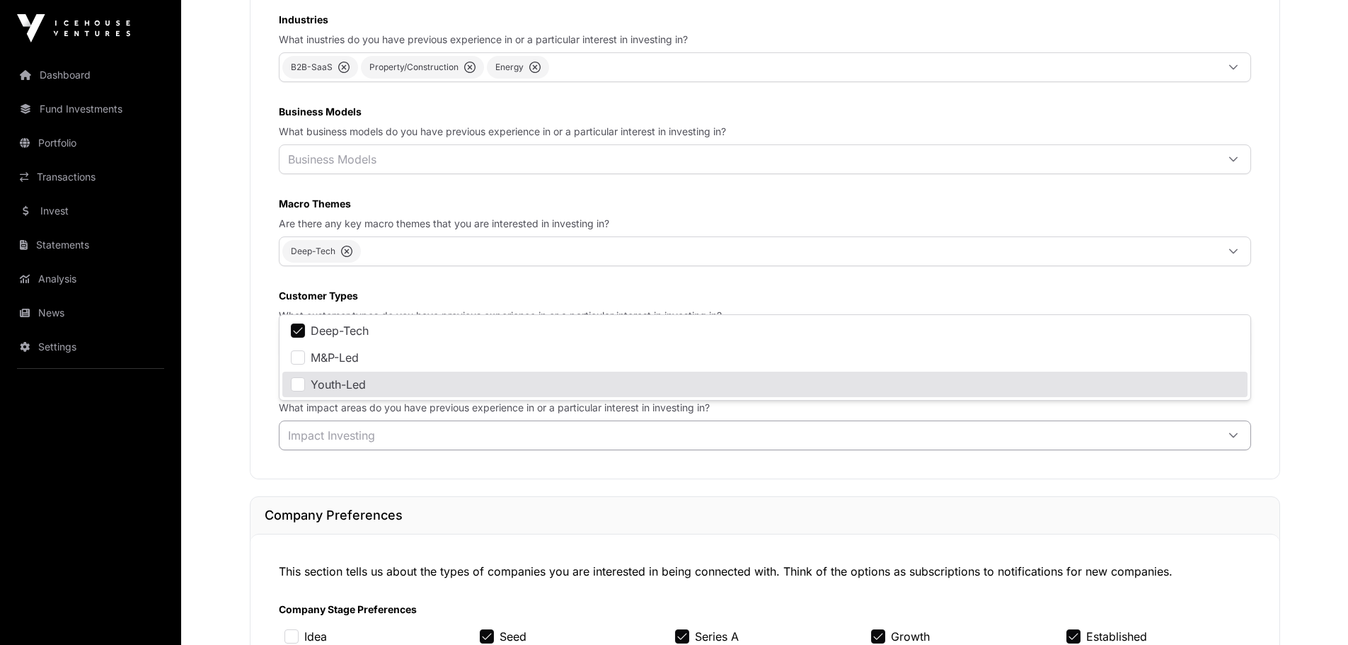
click at [1233, 440] on icon at bounding box center [1233, 435] width 10 height 10
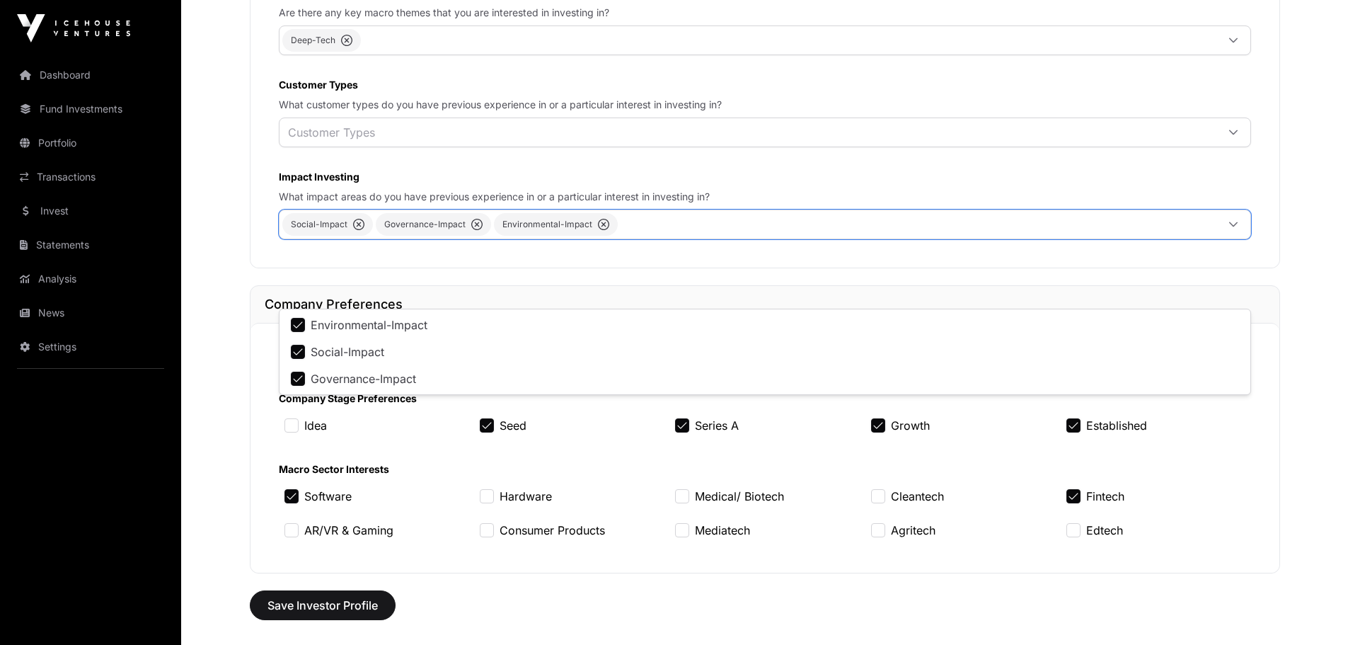
scroll to position [991, 0]
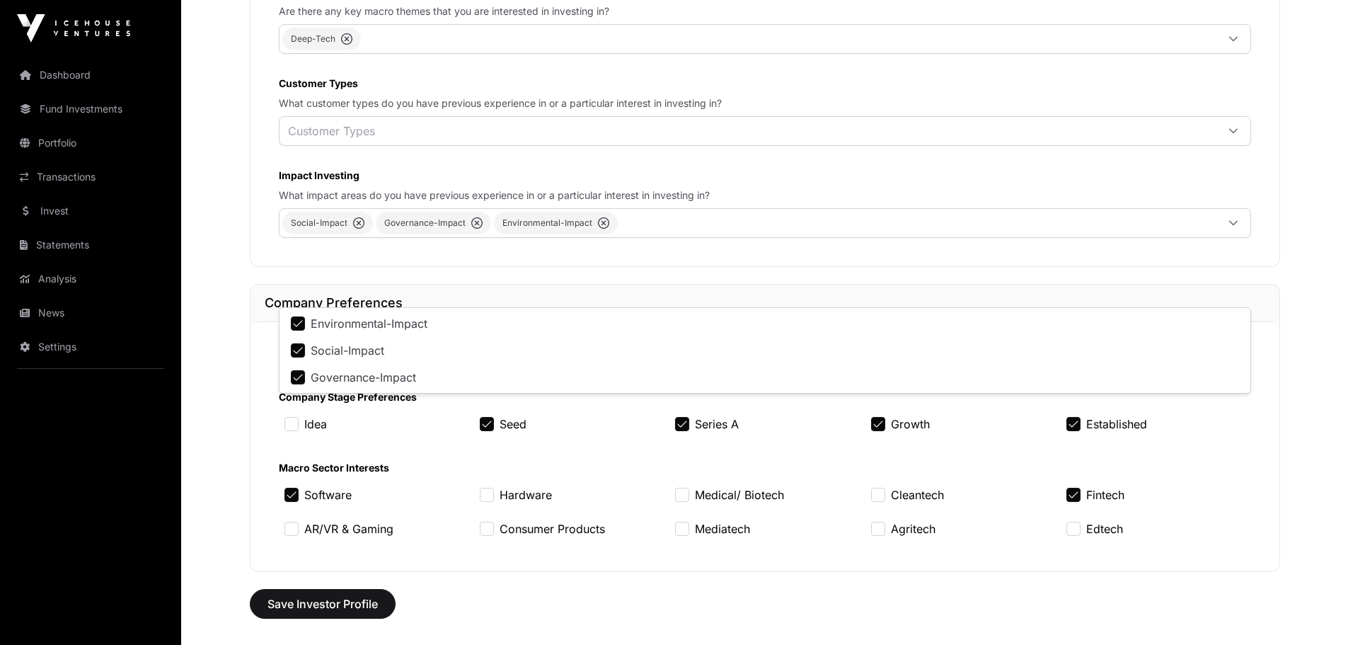
click at [1278, 455] on div "This section tells us about the types of companies you are interested in being …" at bounding box center [765, 446] width 1029 height 250
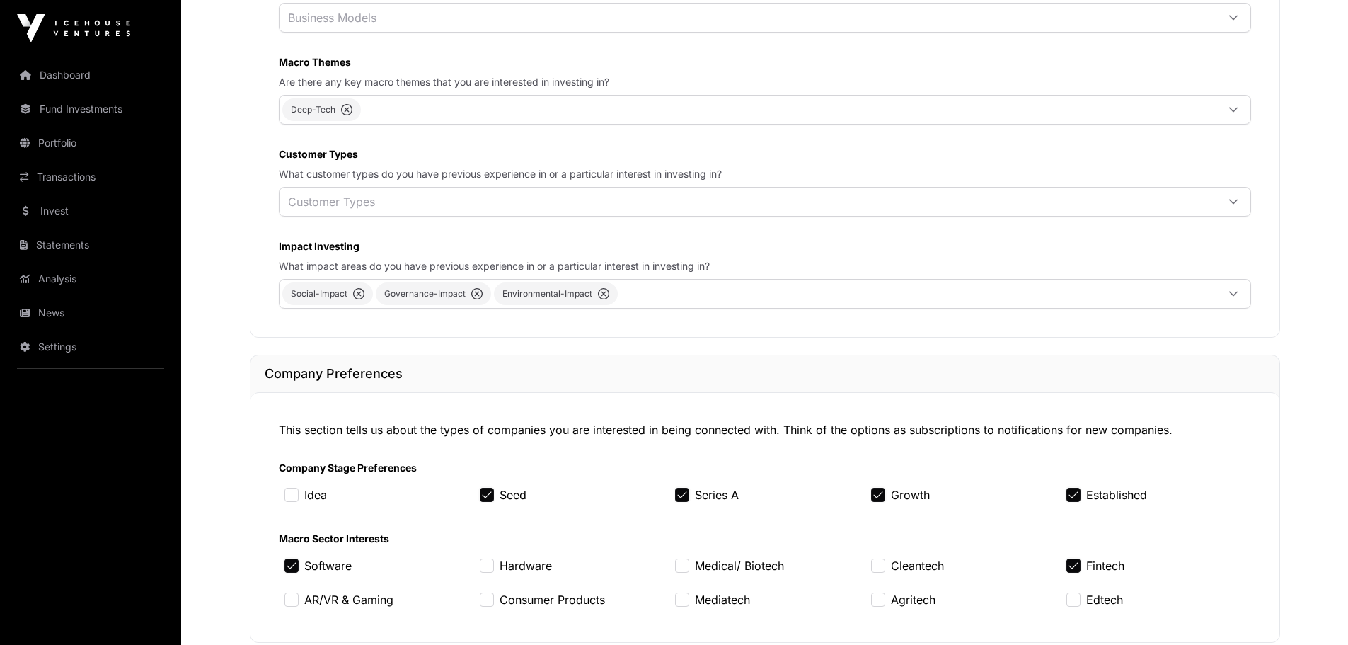
scroll to position [849, 0]
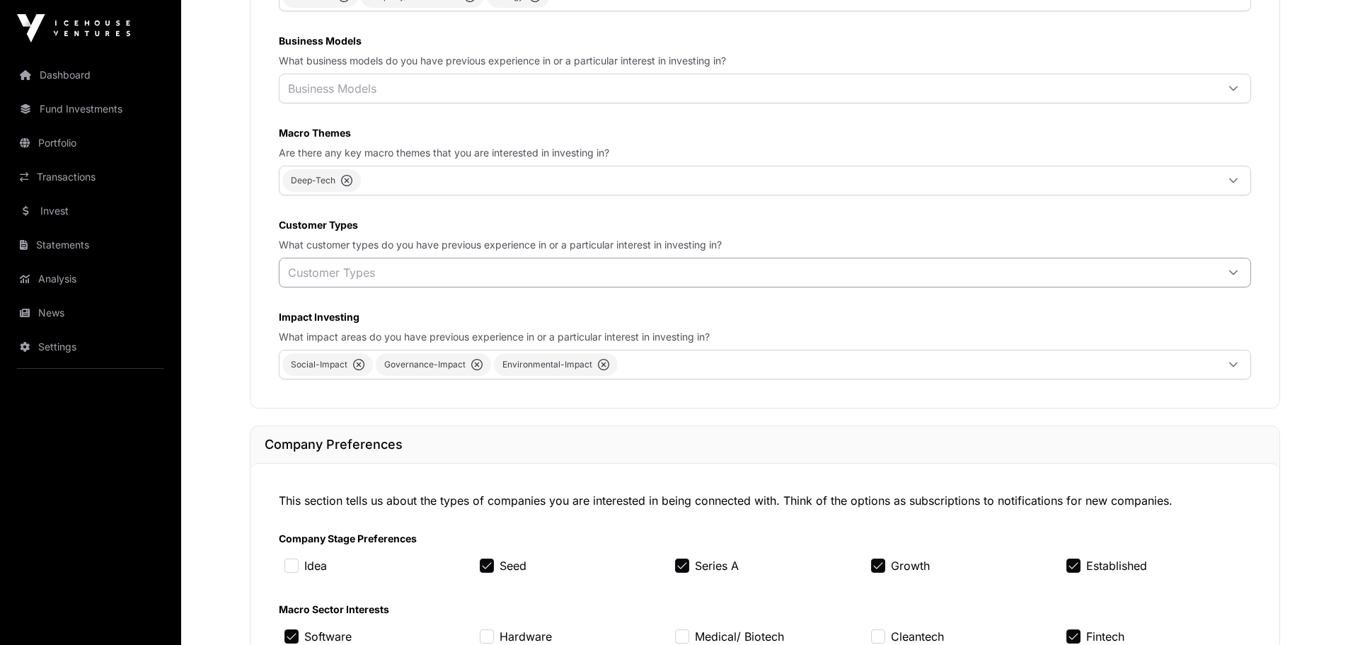
click at [1236, 275] on icon at bounding box center [1233, 272] width 8 height 5
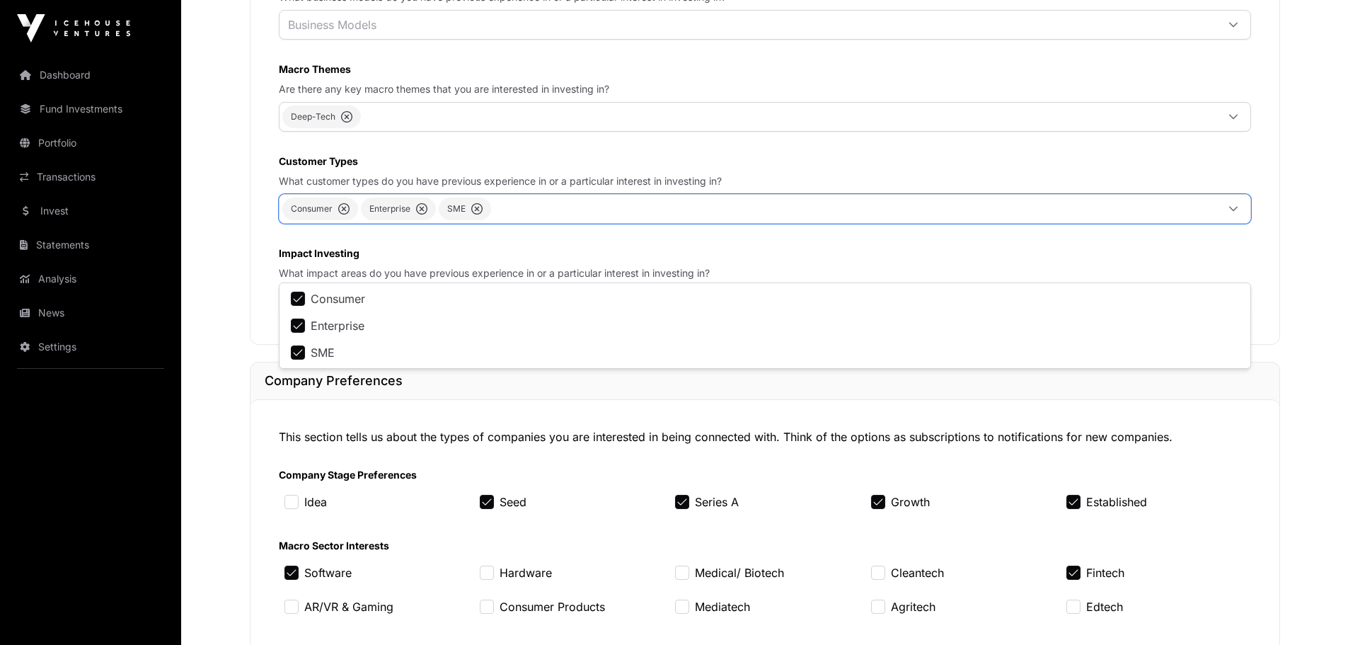
scroll to position [991, 0]
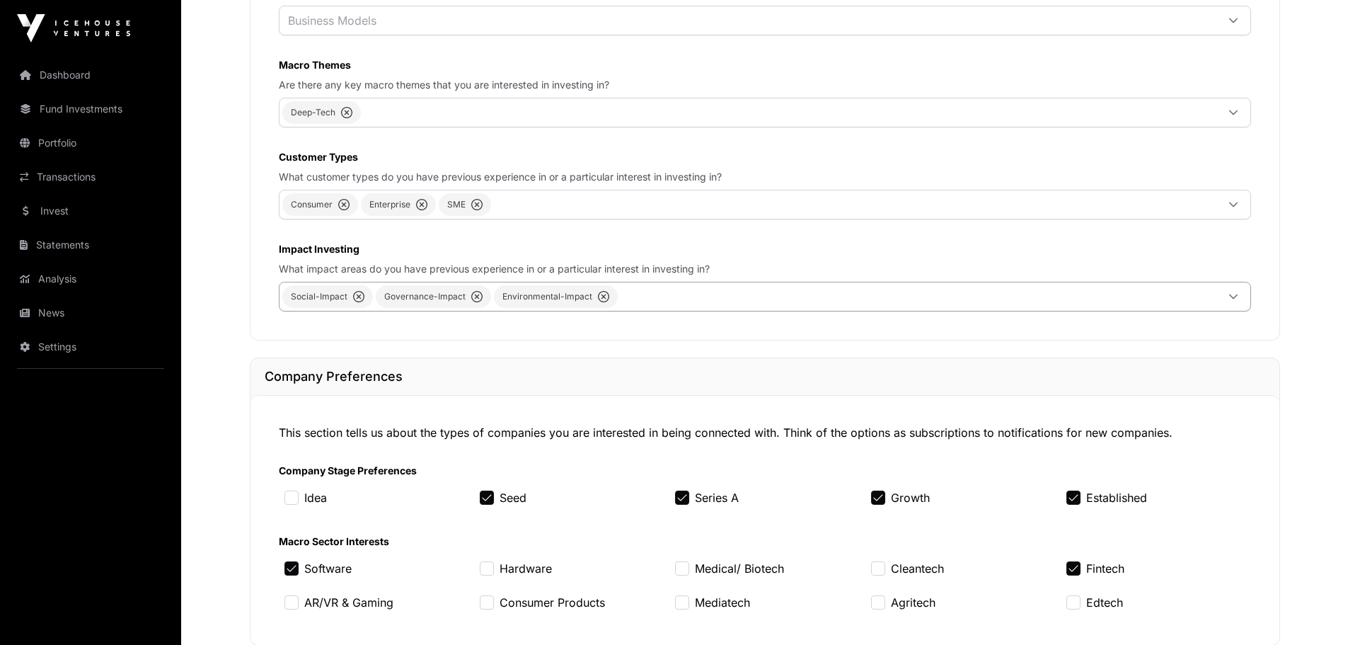
scroll to position [778, 0]
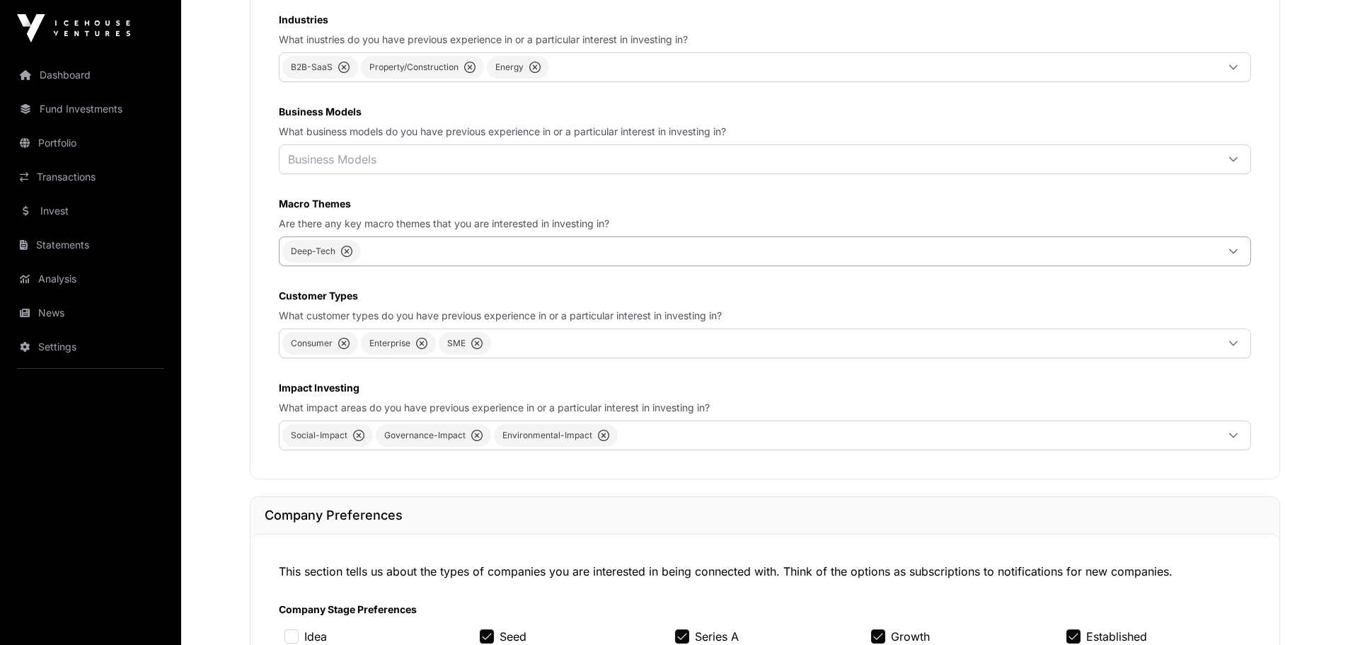
click at [1231, 254] on icon at bounding box center [1233, 251] width 8 height 5
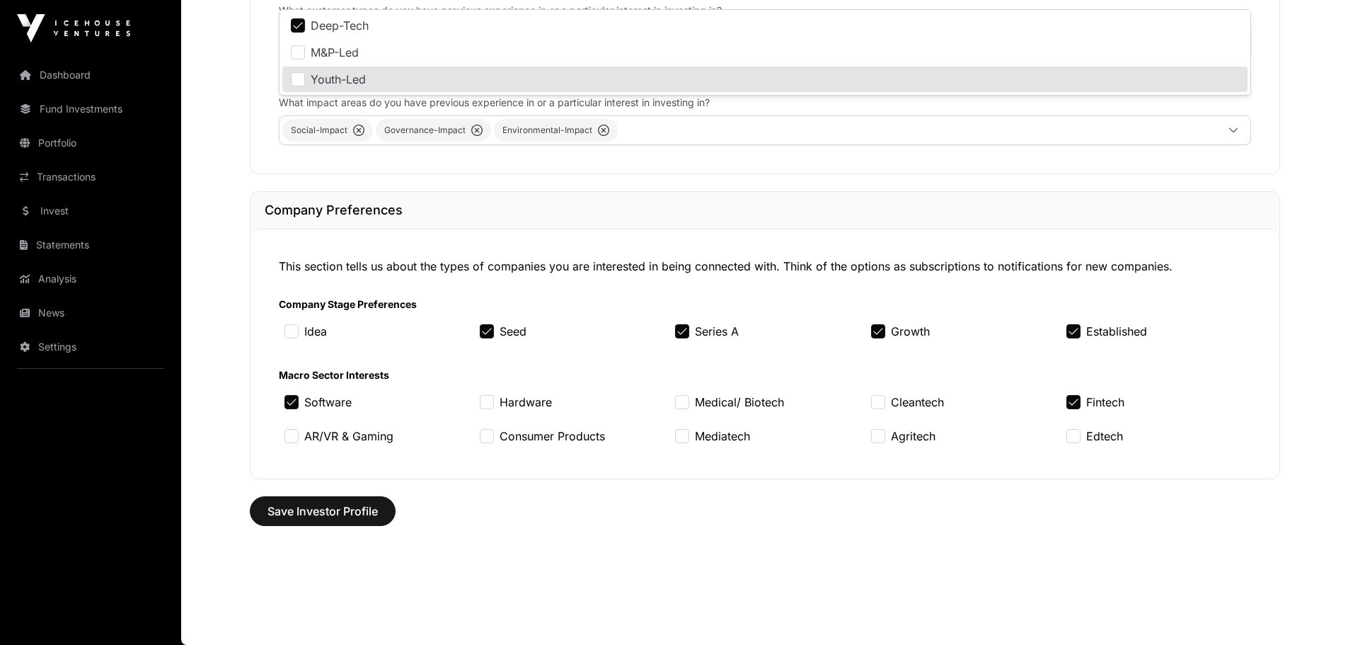
scroll to position [1151, 0]
click at [332, 514] on span "Save Investor Profile" at bounding box center [322, 510] width 110 height 17
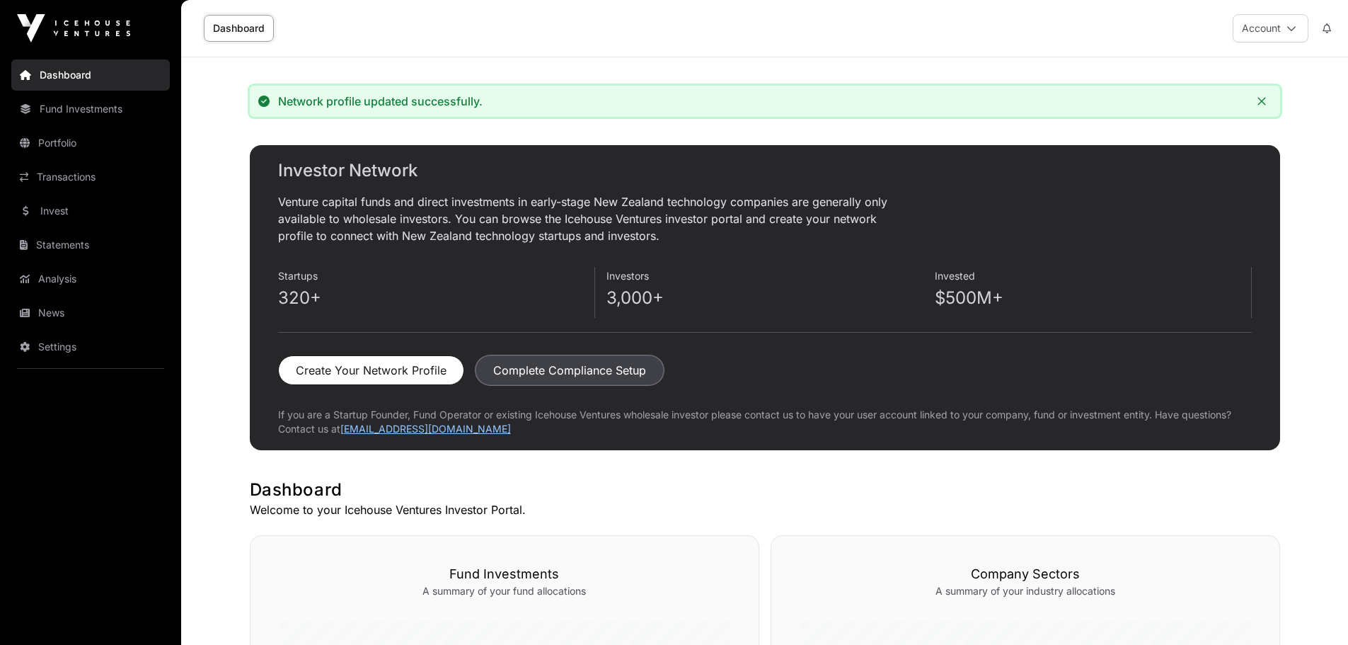
click at [601, 374] on button "Complete Compliance Setup" at bounding box center [570, 370] width 188 height 30
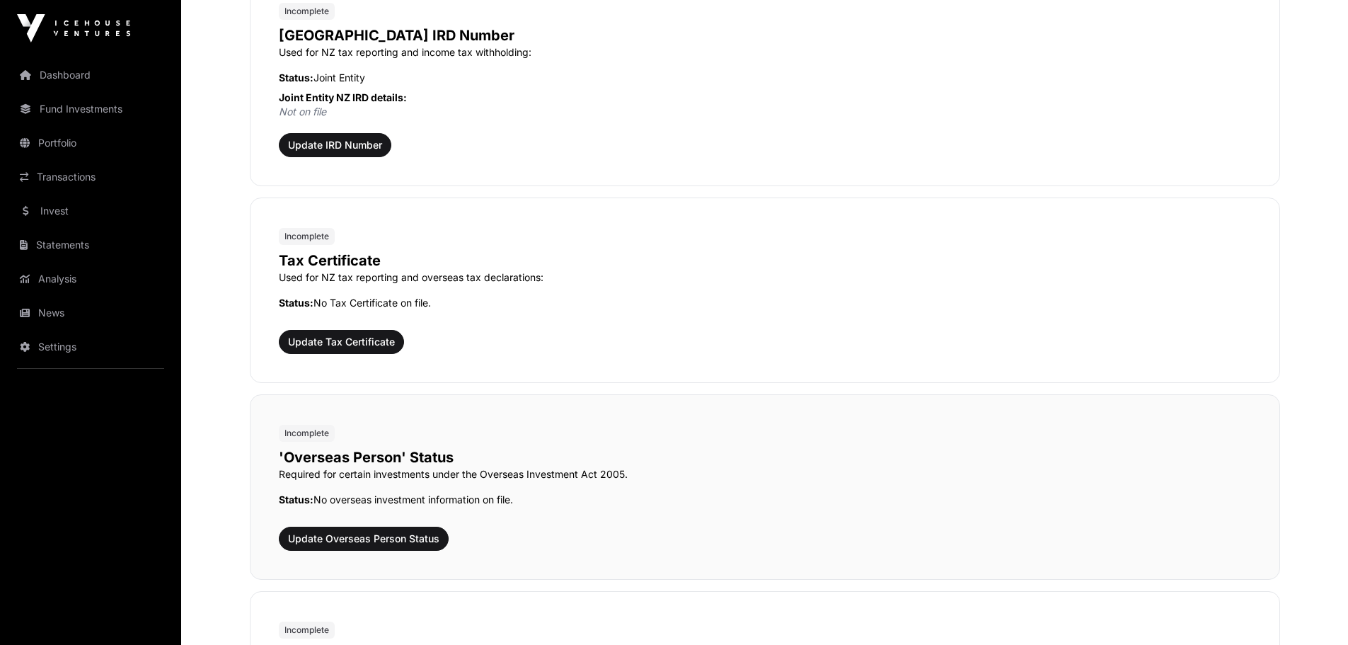
scroll to position [1274, 0]
